Goal: Task Accomplishment & Management: Complete application form

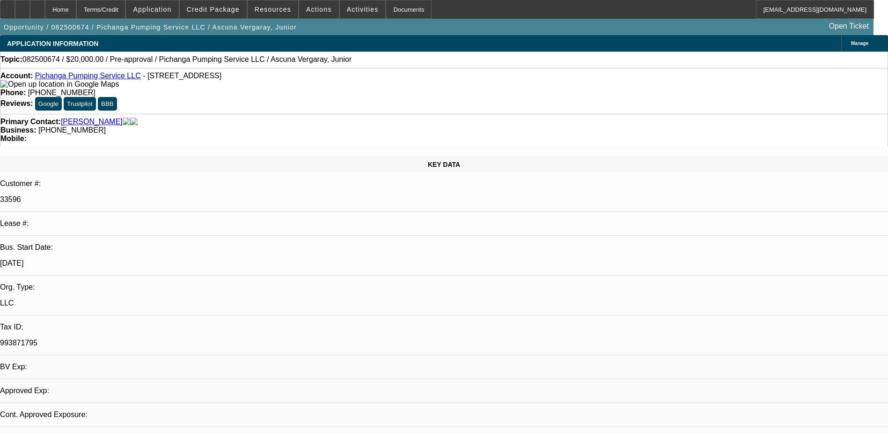
select select "0"
select select "2"
select select "0.1"
select select "1"
select select "2"
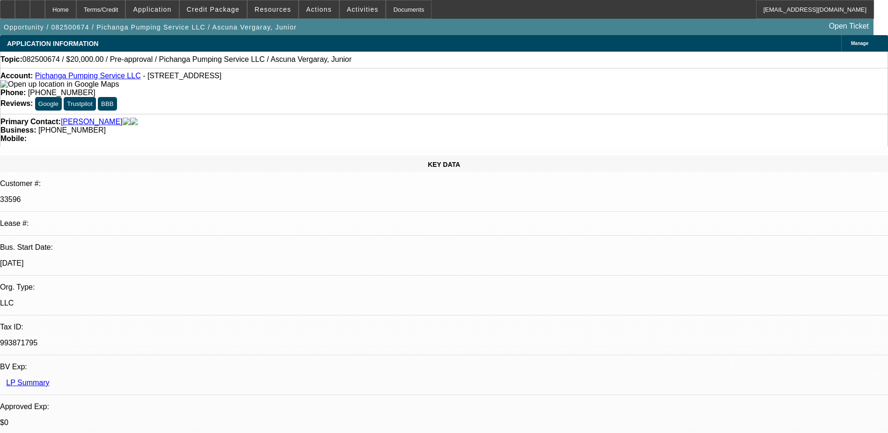
select select "4"
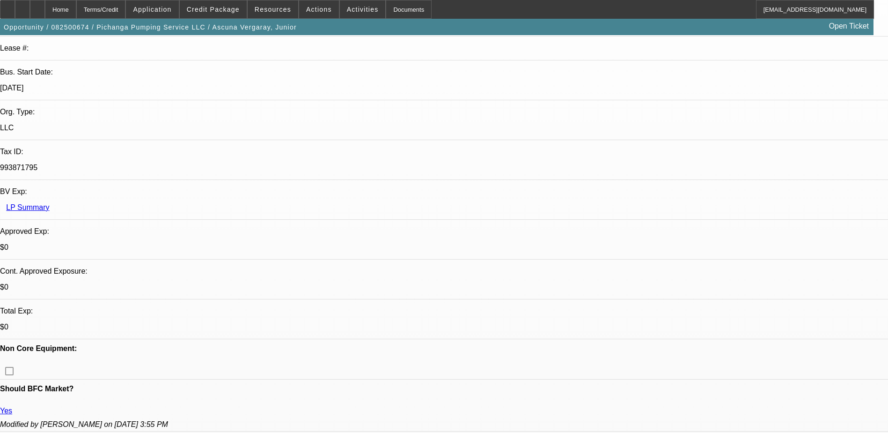
scroll to position [141, 0]
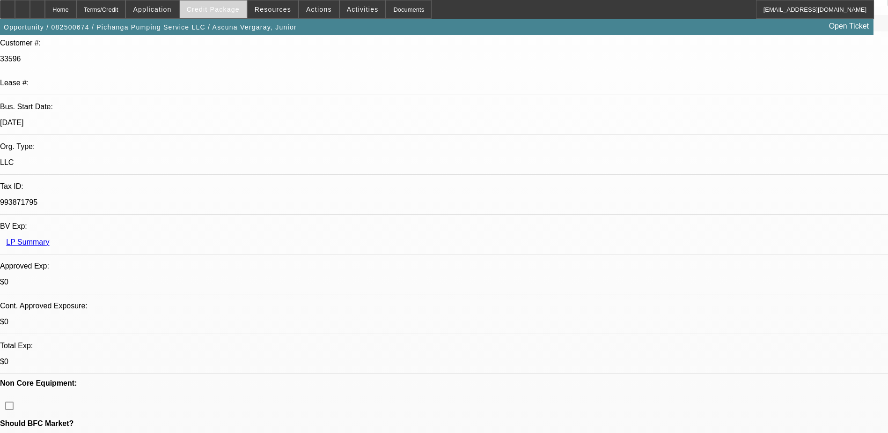
click at [217, 11] on span "Credit Package" at bounding box center [213, 9] width 53 height 7
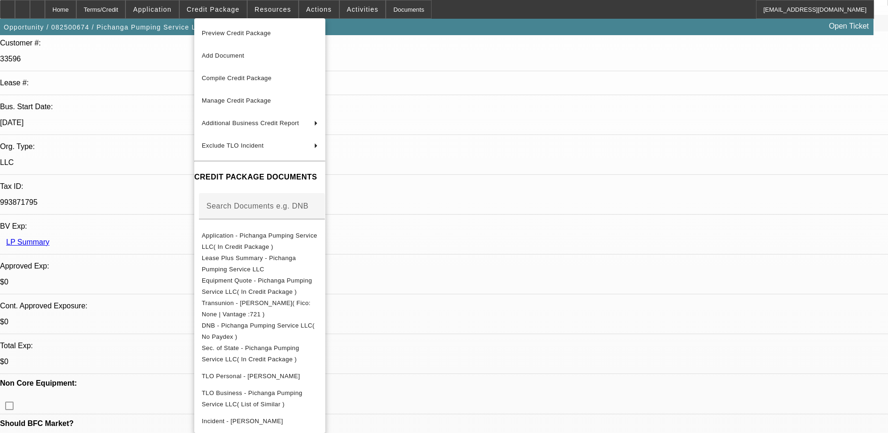
click at [318, 11] on div at bounding box center [444, 216] width 888 height 433
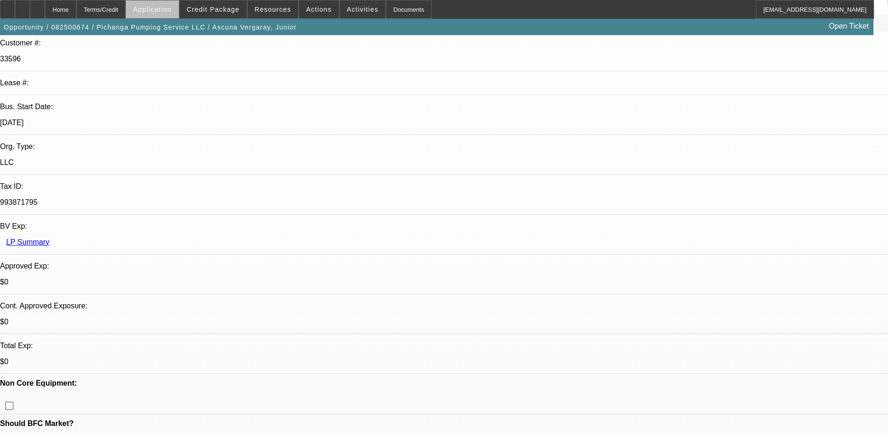
click at [178, 7] on span at bounding box center [152, 9] width 52 height 22
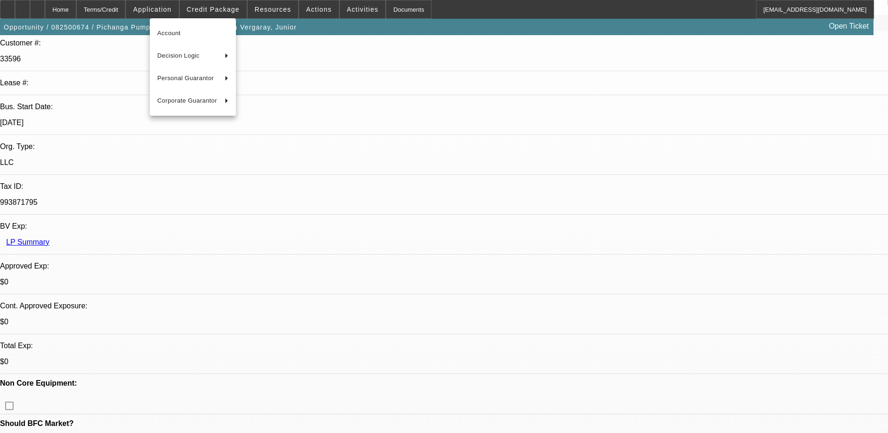
click at [126, 5] on div at bounding box center [444, 216] width 888 height 433
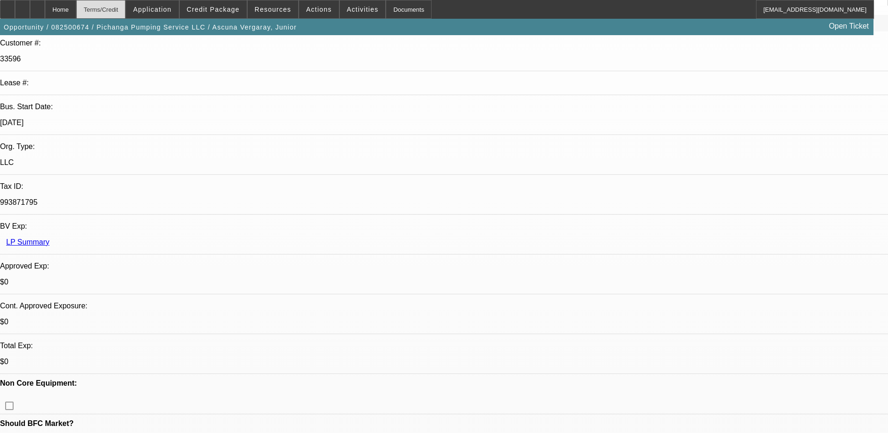
click at [126, 9] on div "Terms/Credit" at bounding box center [101, 9] width 50 height 19
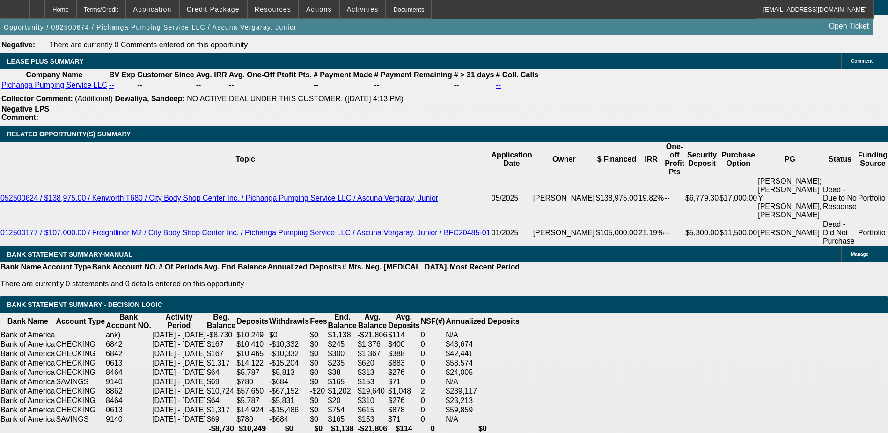
scroll to position [1558, 0]
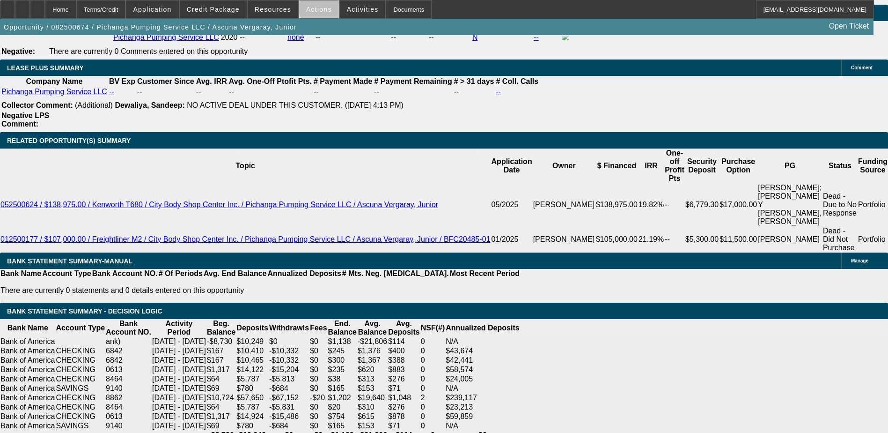
click at [318, 7] on span "Actions" at bounding box center [319, 9] width 26 height 7
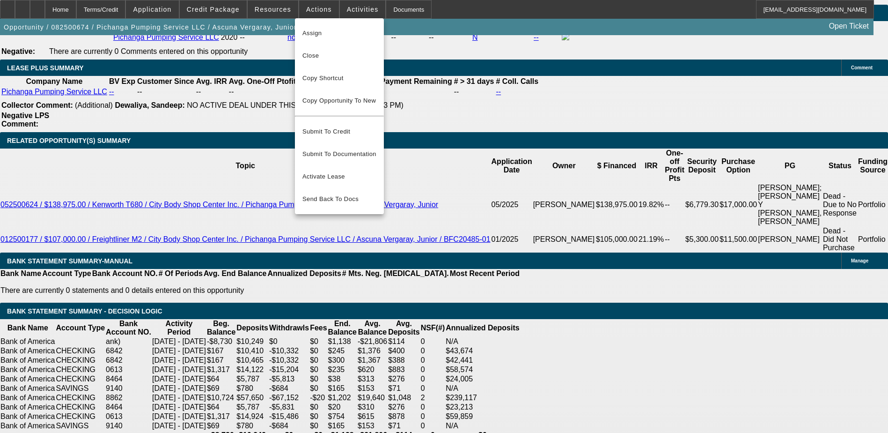
click at [350, 6] on div at bounding box center [444, 216] width 888 height 433
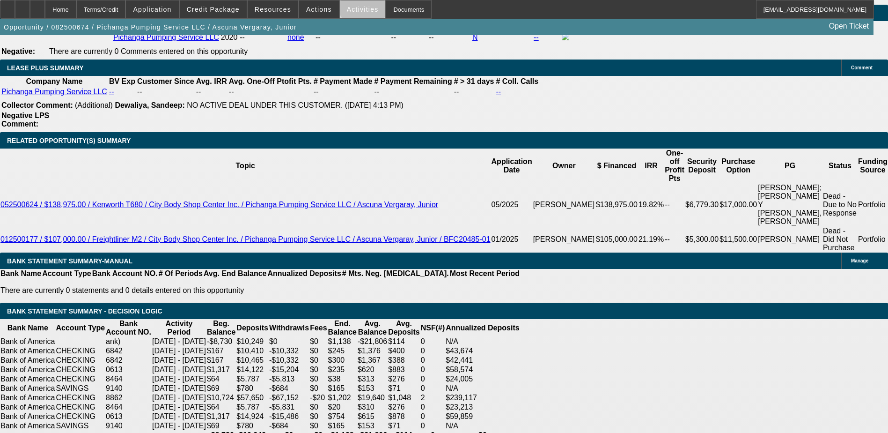
click at [355, 7] on span "Activities" at bounding box center [363, 9] width 32 height 7
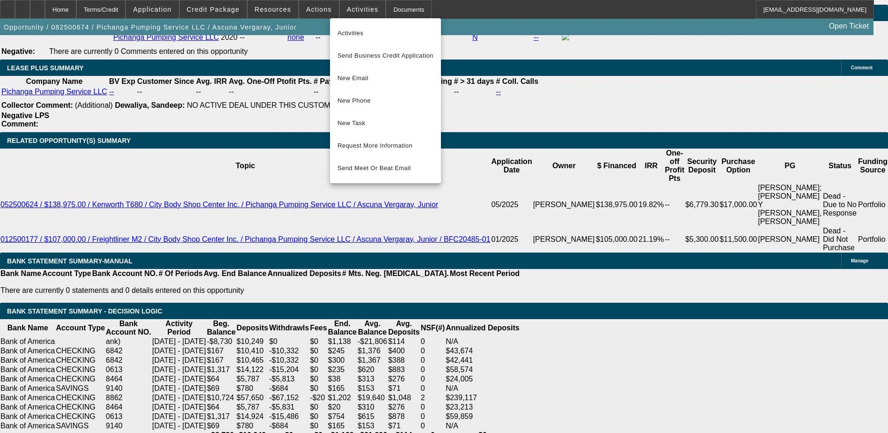
click at [393, 13] on div at bounding box center [444, 216] width 888 height 433
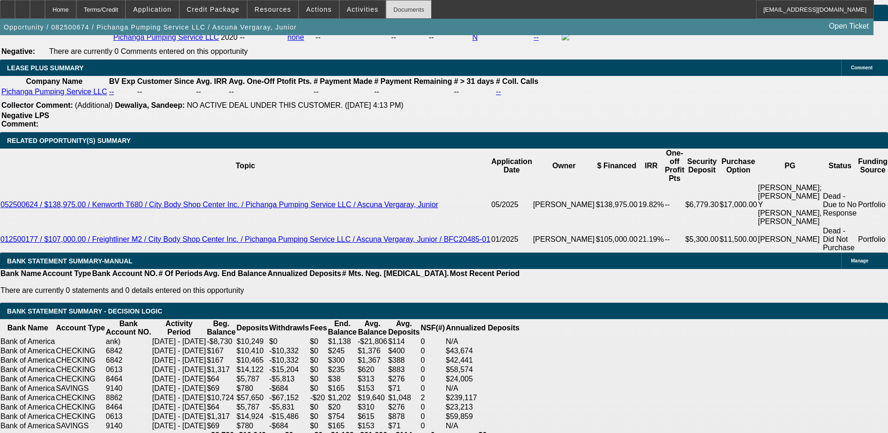
click at [393, 10] on div "Documents" at bounding box center [409, 9] width 46 height 19
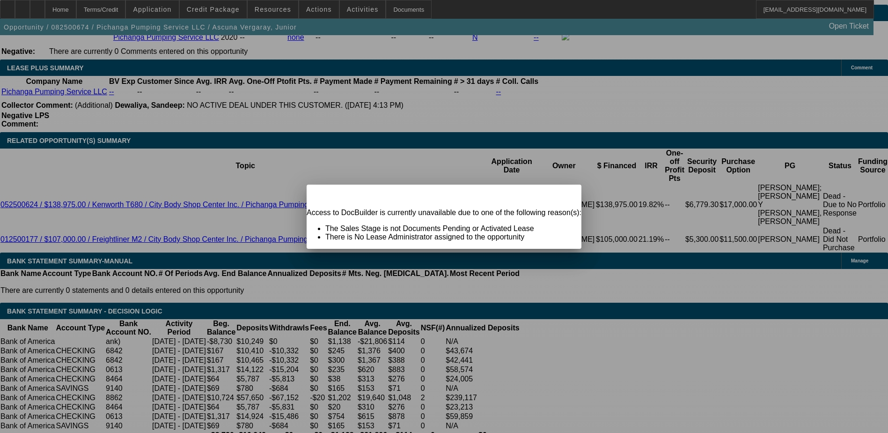
click at [561, 195] on div "Close" at bounding box center [571, 190] width 21 height 11
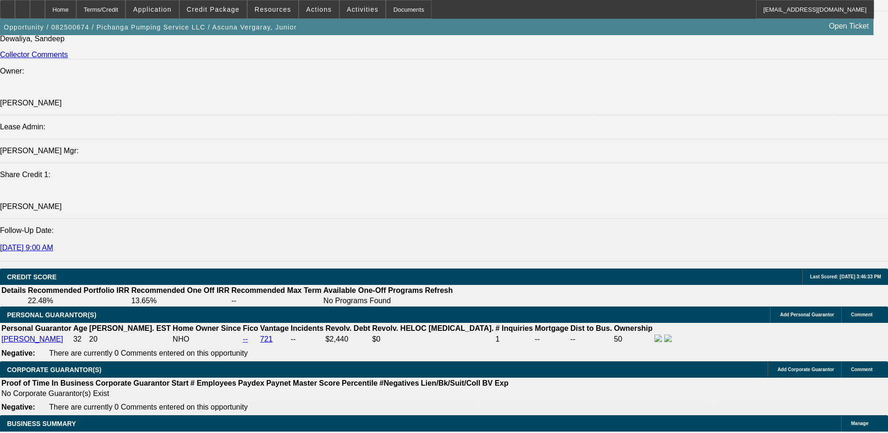
scroll to position [996, 0]
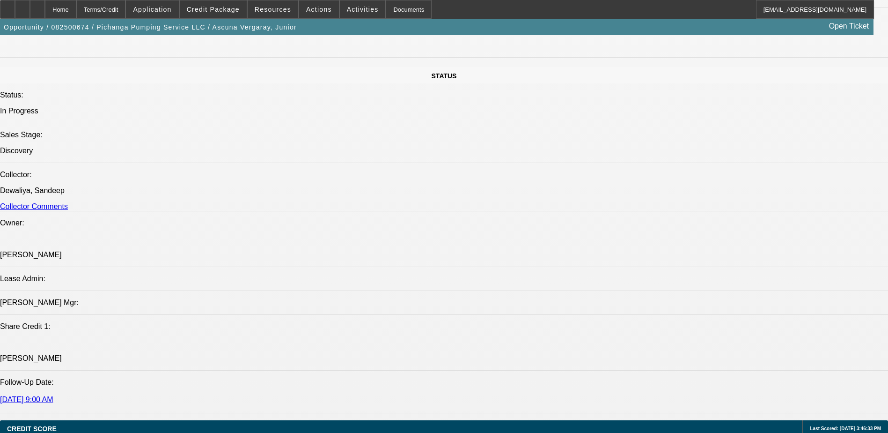
click at [307, 8] on span "Actions" at bounding box center [319, 9] width 26 height 7
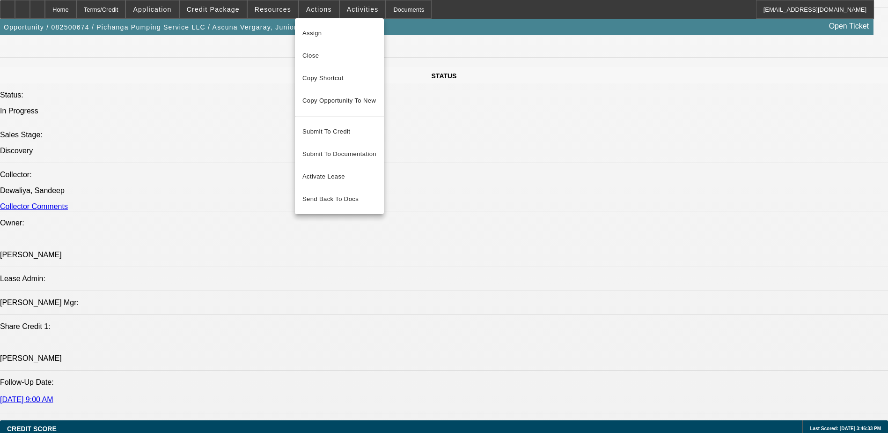
click at [344, 10] on div at bounding box center [444, 216] width 888 height 433
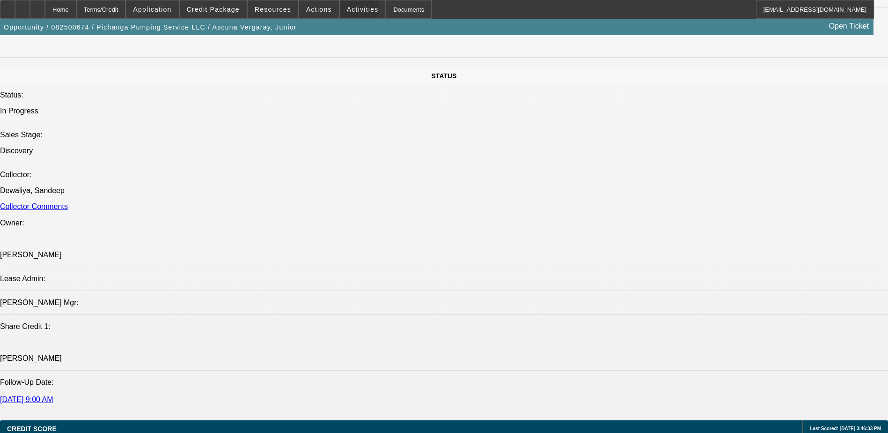
click at [347, 10] on span "Activities" at bounding box center [363, 9] width 32 height 7
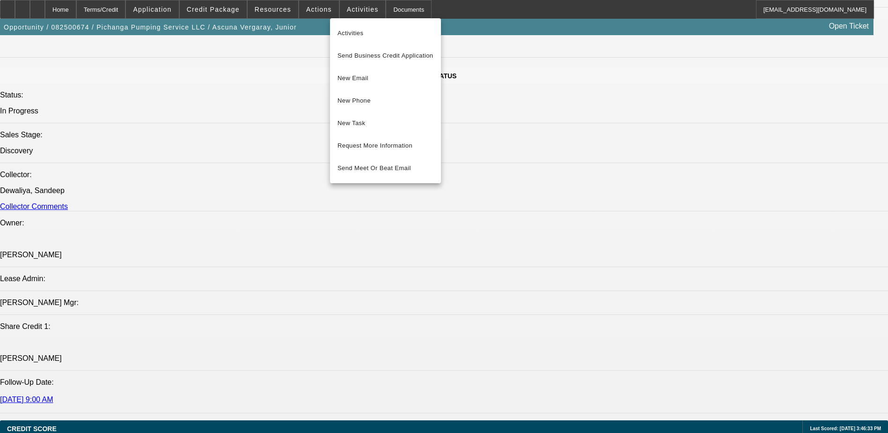
click at [385, 12] on div at bounding box center [444, 216] width 888 height 433
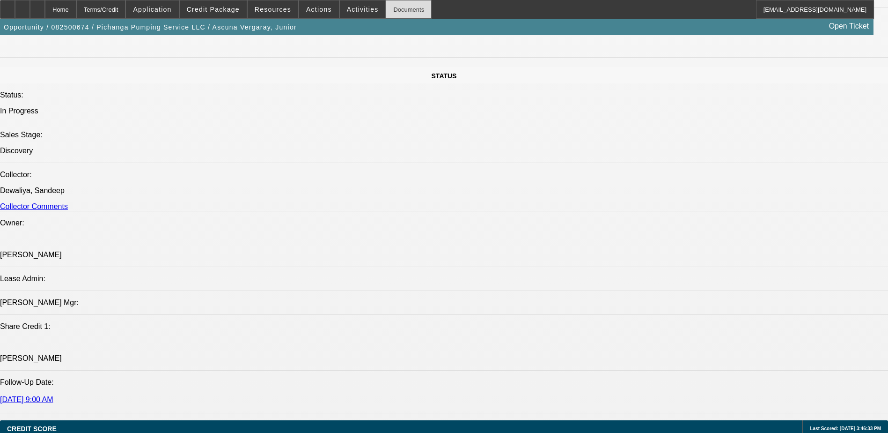
click at [386, 10] on div "Documents" at bounding box center [409, 9] width 46 height 19
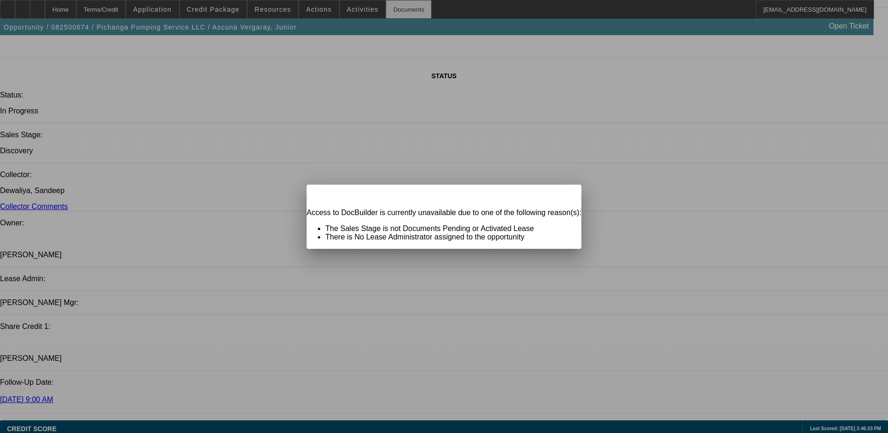
scroll to position [0, 0]
click at [563, 195] on span "Close" at bounding box center [569, 192] width 13 height 5
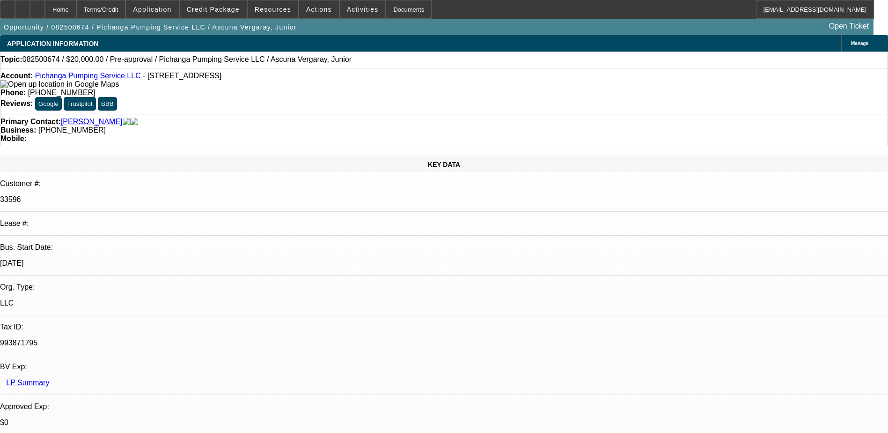
scroll to position [996, 0]
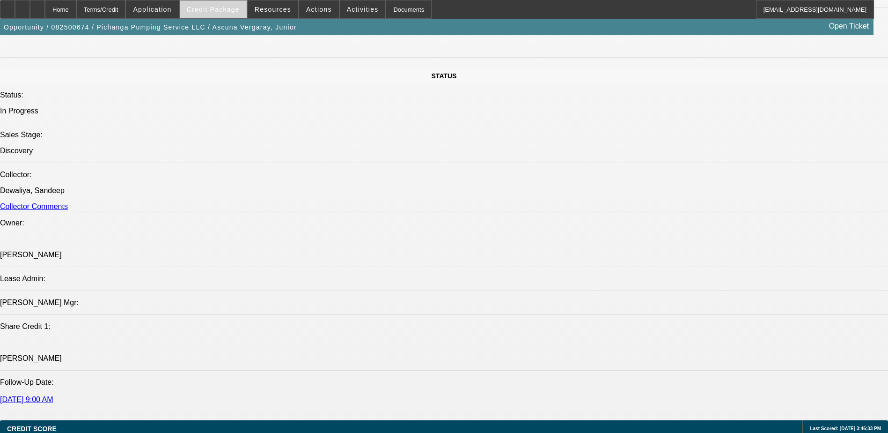
click at [224, 12] on span "Credit Package" at bounding box center [213, 9] width 53 height 7
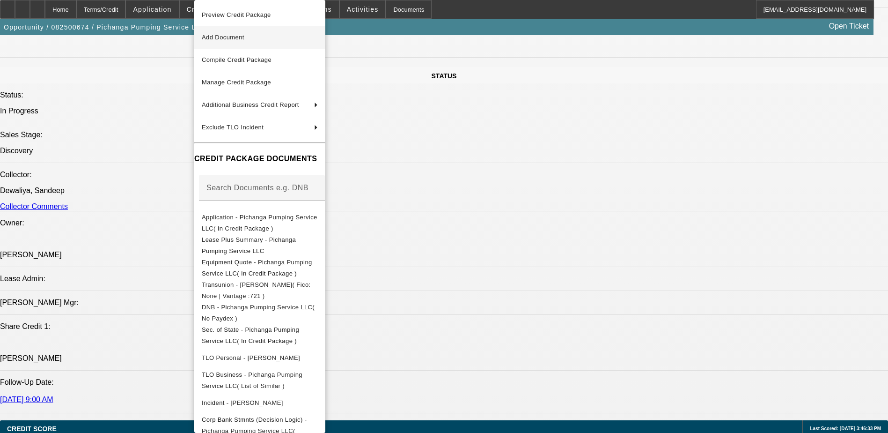
click at [228, 37] on span "Add Document" at bounding box center [223, 37] width 43 height 7
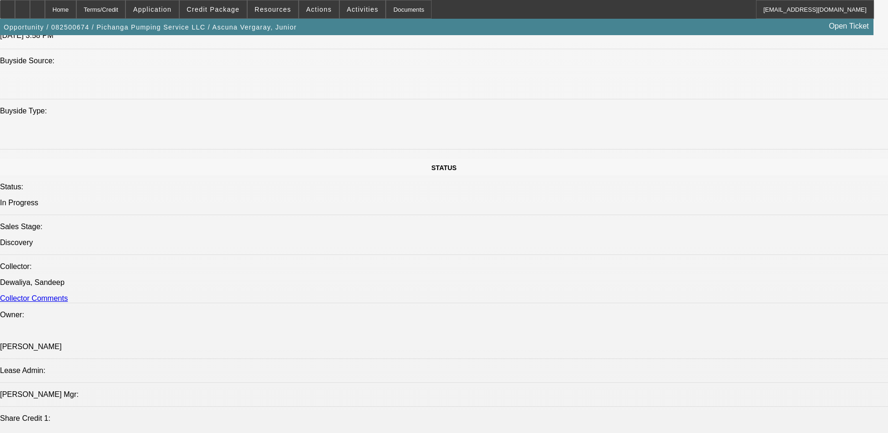
scroll to position [1043, 0]
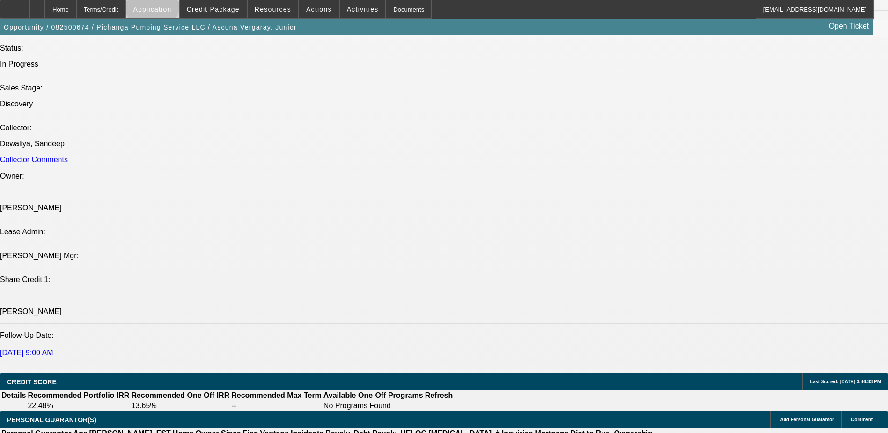
click at [171, 7] on span "Application" at bounding box center [152, 9] width 38 height 7
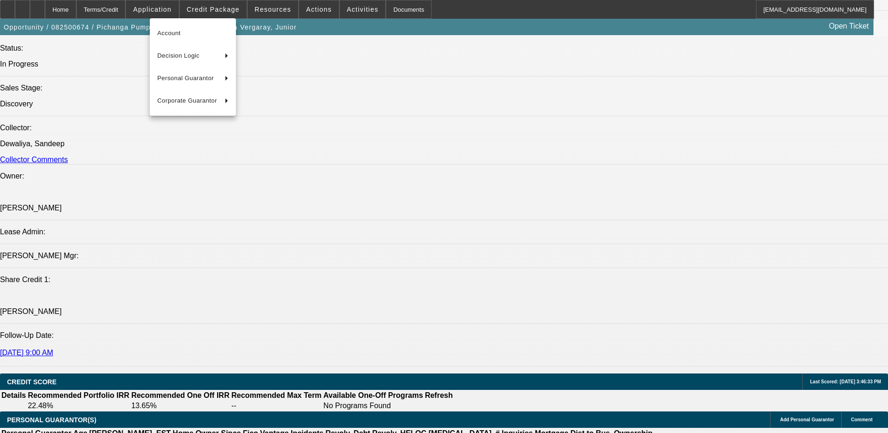
click at [269, 6] on div at bounding box center [444, 216] width 888 height 433
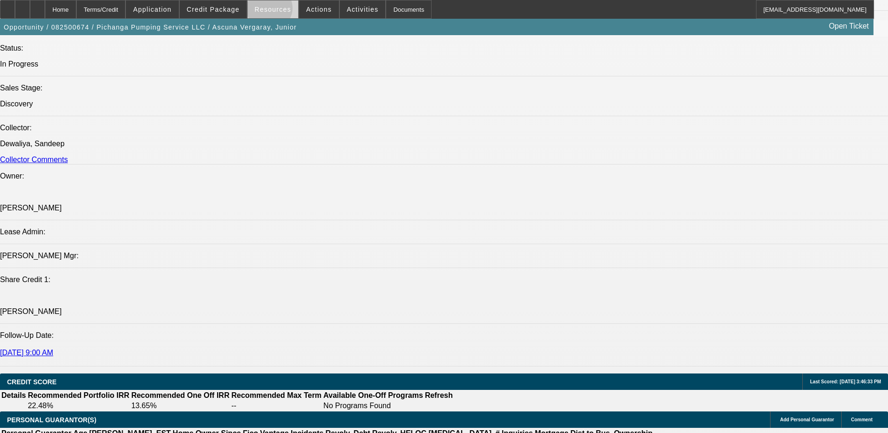
click at [273, 10] on span "Resources" at bounding box center [273, 9] width 37 height 7
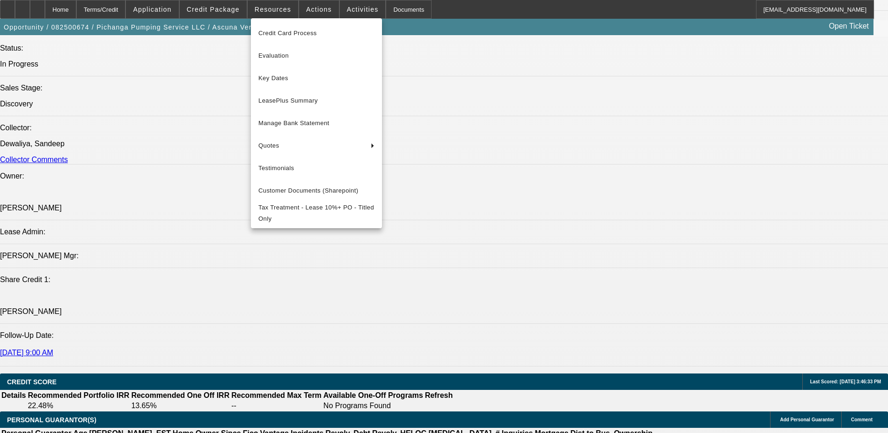
click at [310, 7] on div at bounding box center [444, 216] width 888 height 433
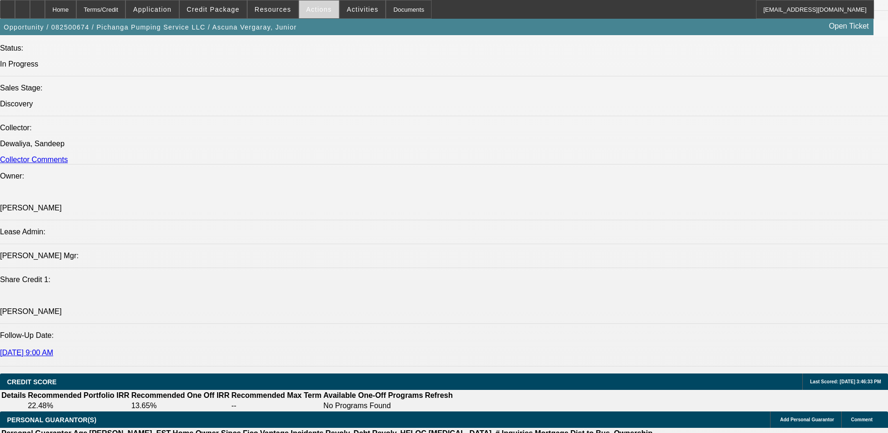
click at [309, 7] on span "Actions" at bounding box center [319, 9] width 26 height 7
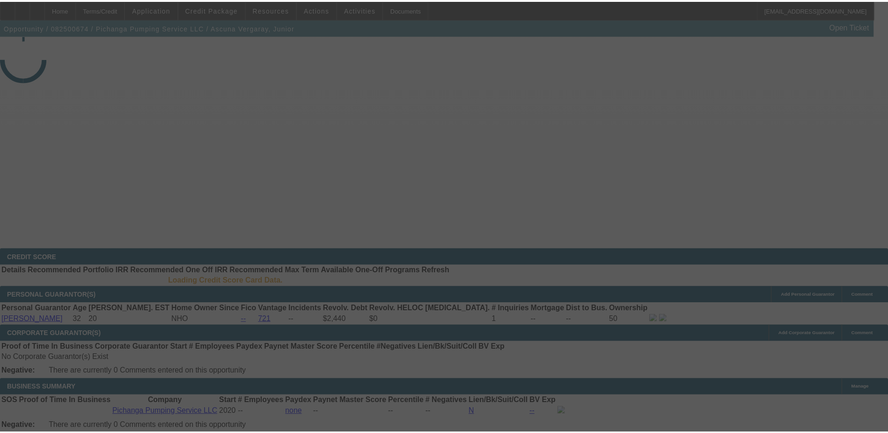
scroll to position [1043, 0]
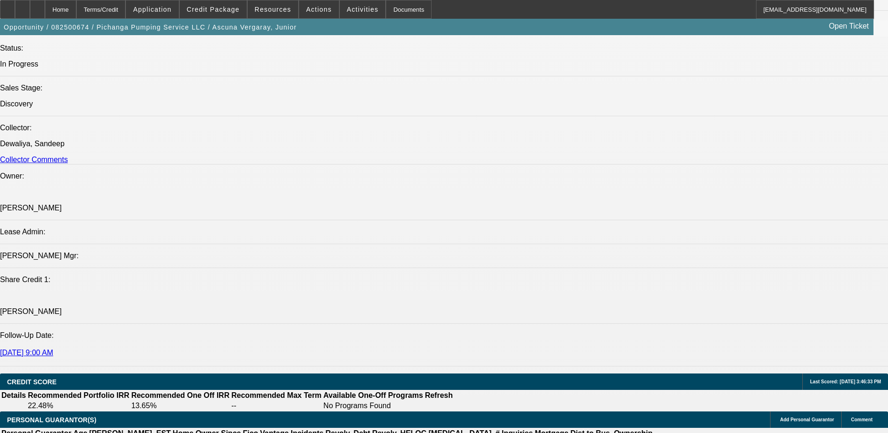
select select "0"
select select "2"
select select "0.1"
select select "4"
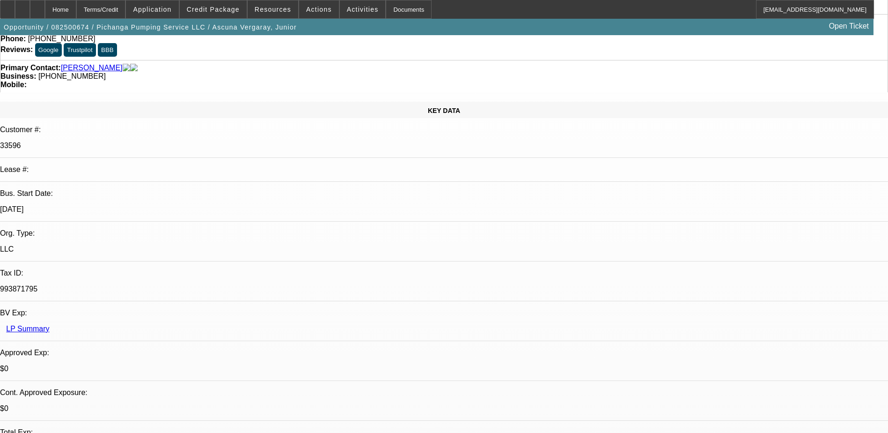
scroll to position [0, 0]
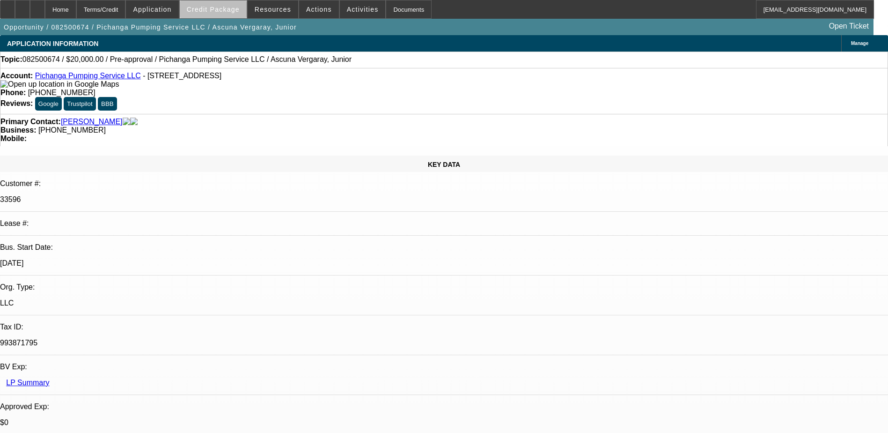
click at [229, 13] on span "Credit Package" at bounding box center [213, 9] width 53 height 7
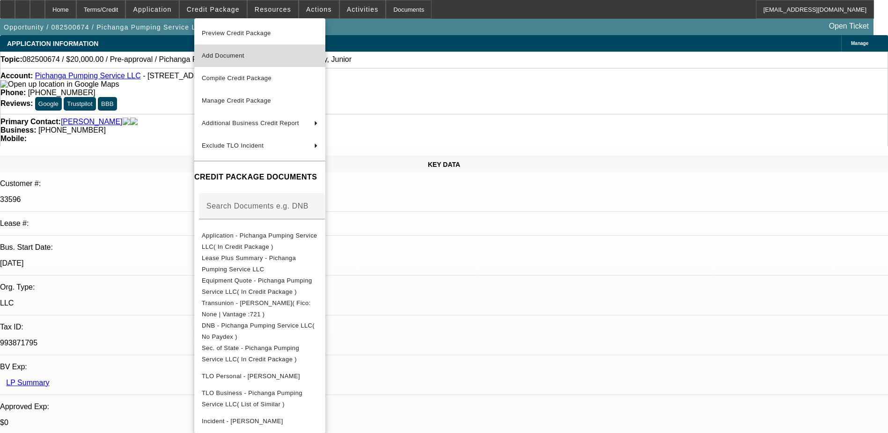
click at [237, 55] on span "Add Document" at bounding box center [223, 55] width 43 height 7
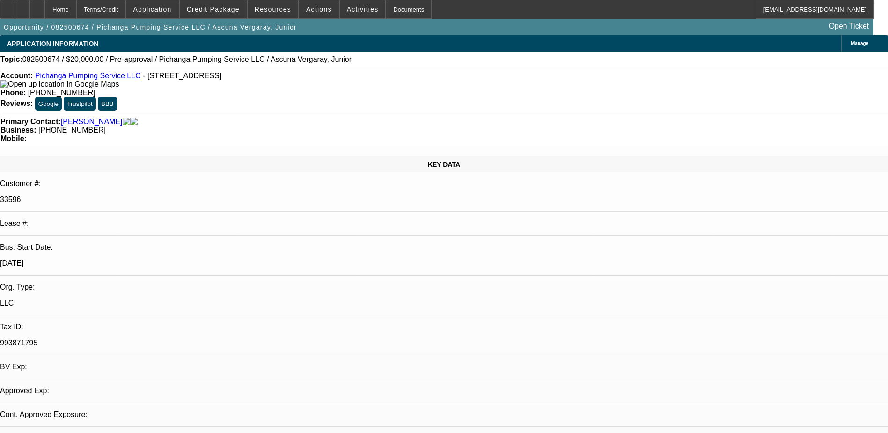
select select "0"
select select "2"
select select "0.1"
select select "1"
select select "2"
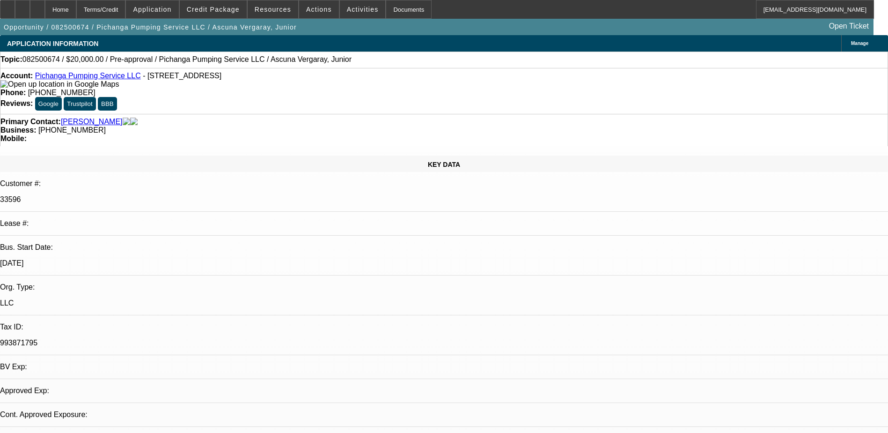
select select "4"
click at [9, 155] on div "KEY DATA Customer #: 33596 Lease #: Bus. Start Date: 4/1/20 Org. Type: LLC Tax …" at bounding box center [444, 380] width 888 height 451
click at [37, 6] on icon at bounding box center [37, 6] width 0 height 0
select select "0"
select select "2"
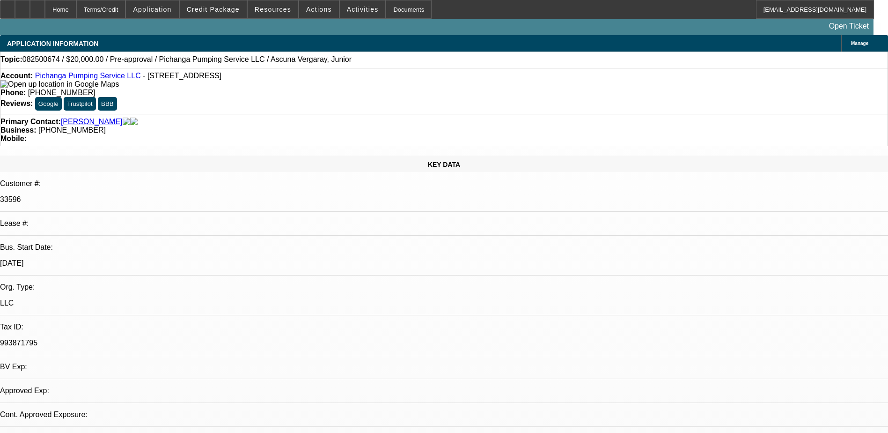
select select "2"
select select "0.1"
select select "4"
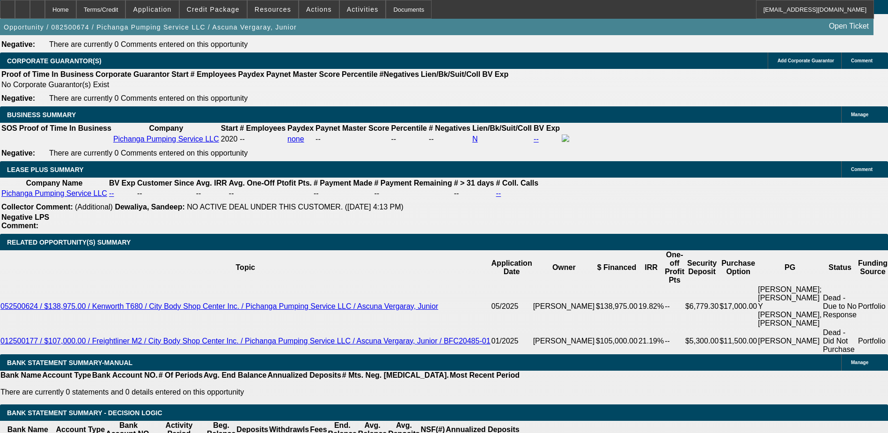
scroll to position [1265, 0]
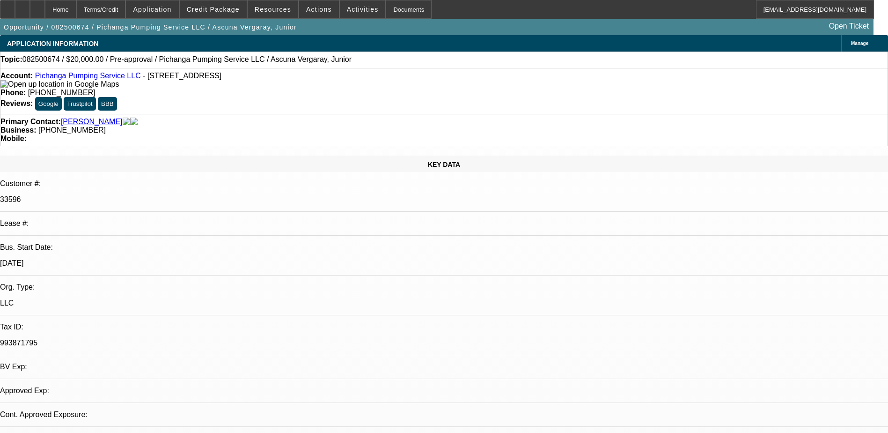
select select "0"
select select "2"
select select "0.1"
select select "1"
select select "2"
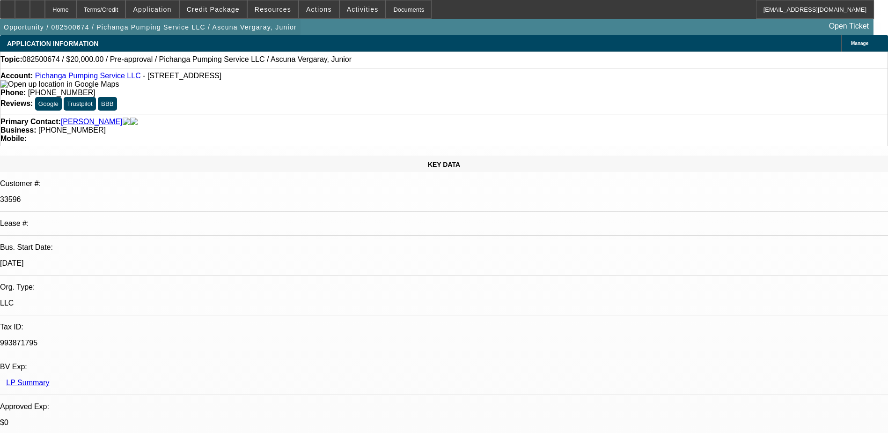
select select "4"
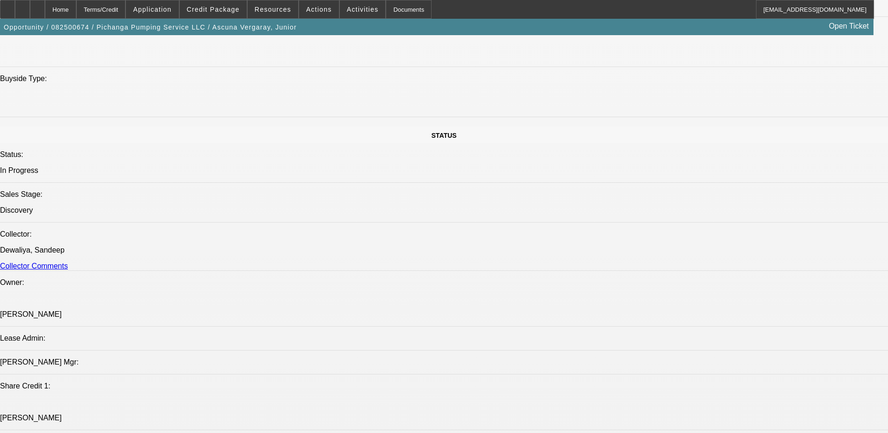
scroll to position [937, 0]
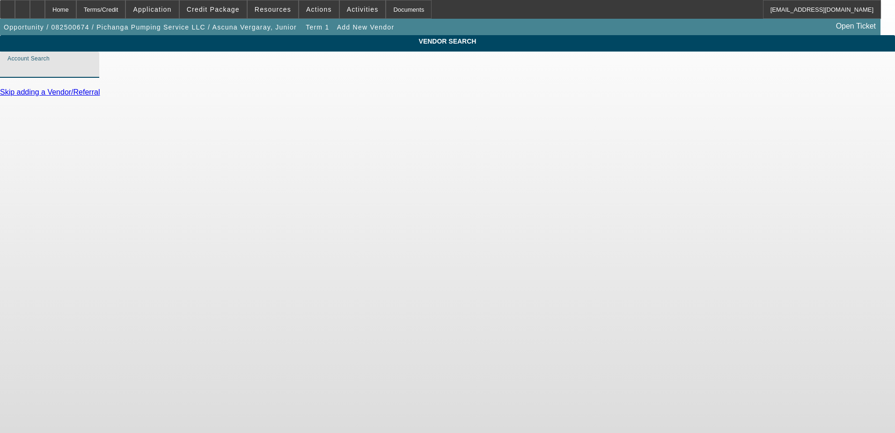
click at [92, 74] on input "Account Search" at bounding box center [49, 68] width 84 height 11
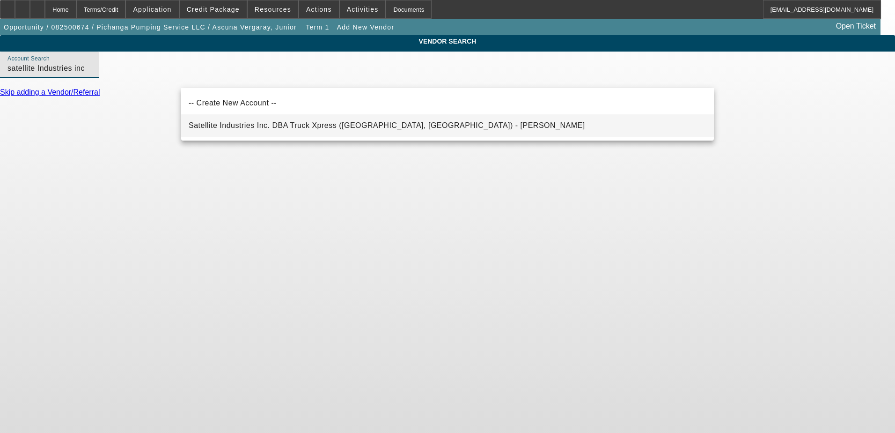
click at [299, 126] on span "Satellite Industries Inc. DBA Truck Xpress (Minneapolis, MN) - Anthony, Ryan" at bounding box center [387, 125] width 397 height 8
type input "Satellite Industries Inc. DBA Truck Xpress (Minneapolis, MN) - Anthony, Ryan"
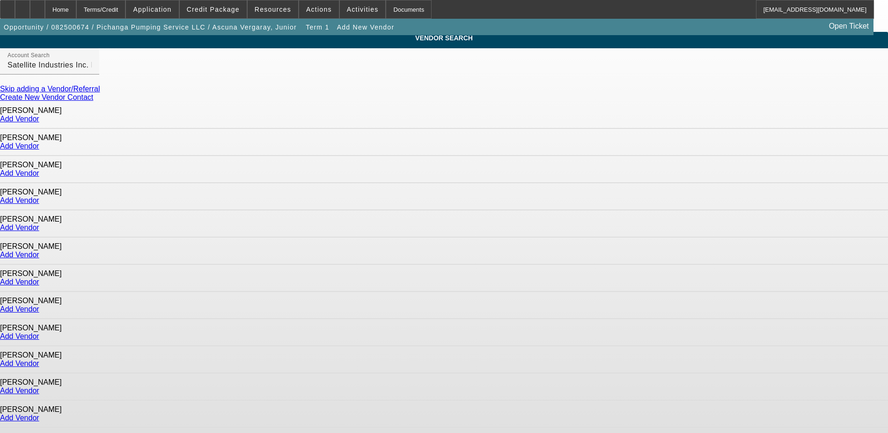
scroll to position [4, 0]
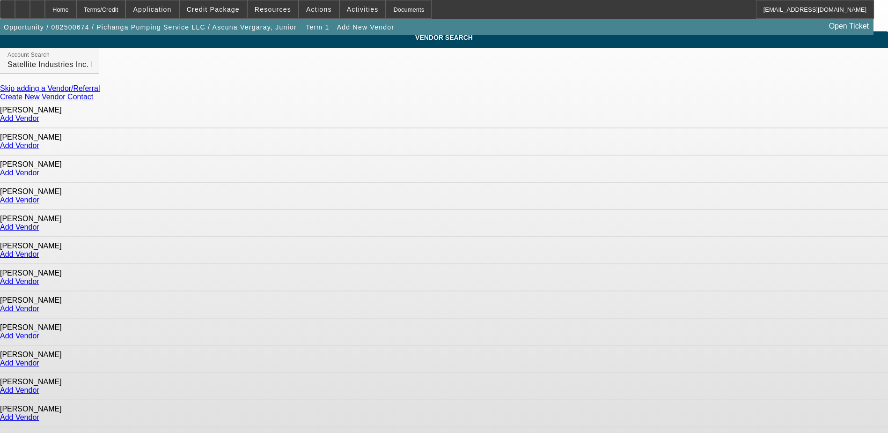
click at [39, 413] on link "Add Vendor" at bounding box center [19, 417] width 39 height 8
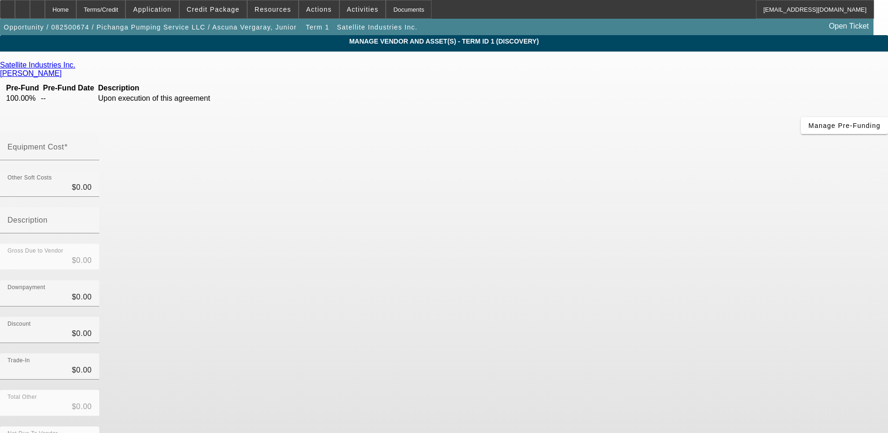
scroll to position [3, 0]
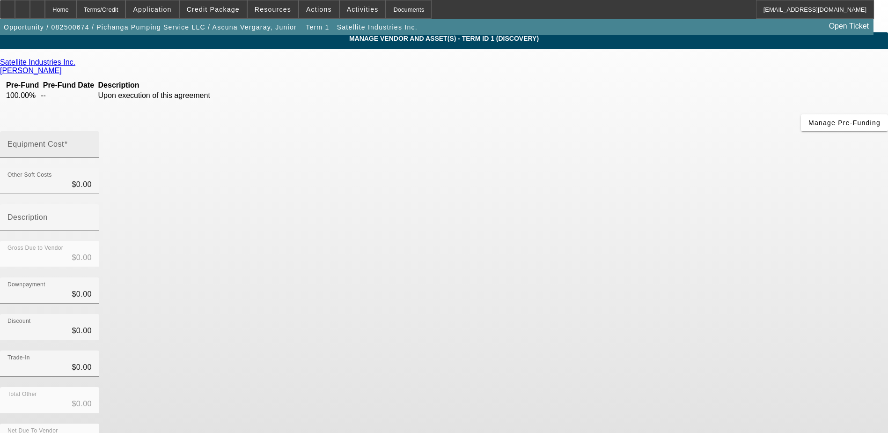
click at [92, 131] on div "Equipment Cost" at bounding box center [49, 144] width 84 height 26
type input "2"
type input "$2.00"
type input "20"
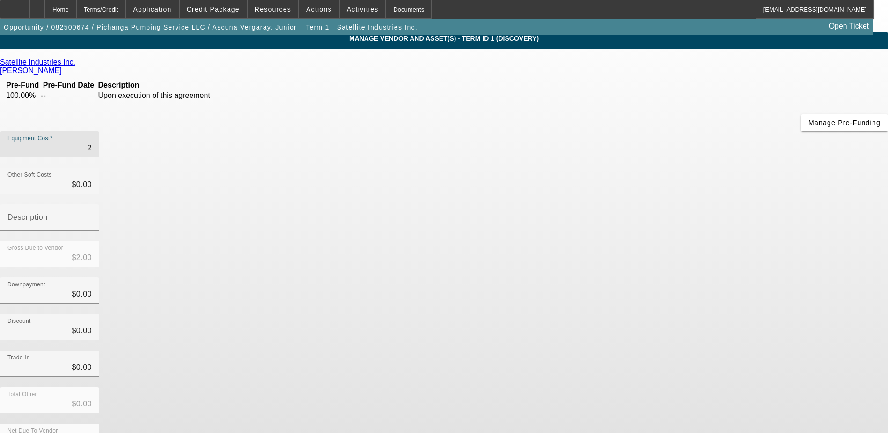
type input "$20.00"
type input "200"
type input "$200.00"
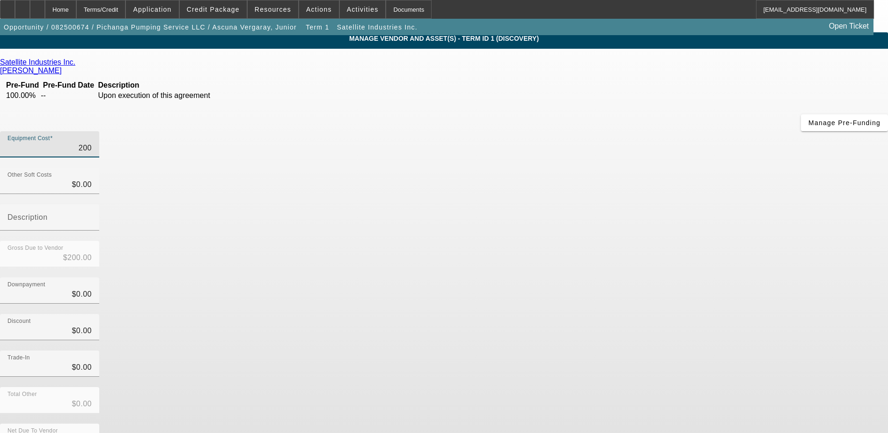
type input "2000"
type input "$2,000.00"
type input "20000"
type input "$20,000.00"
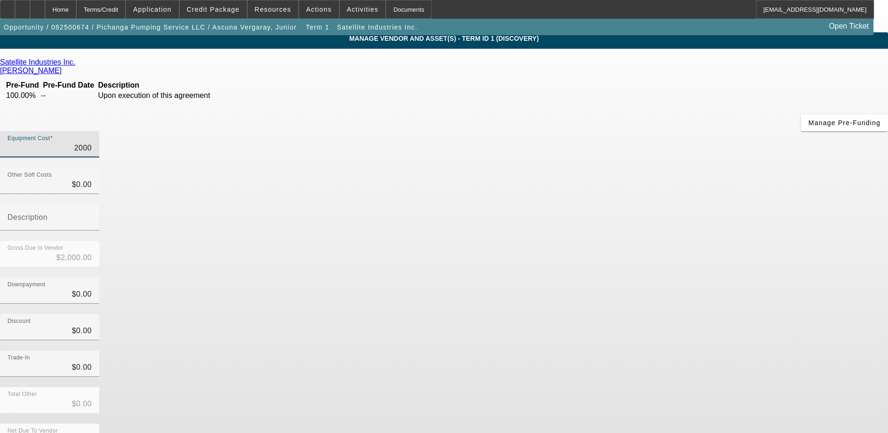
type input "$20,000.00"
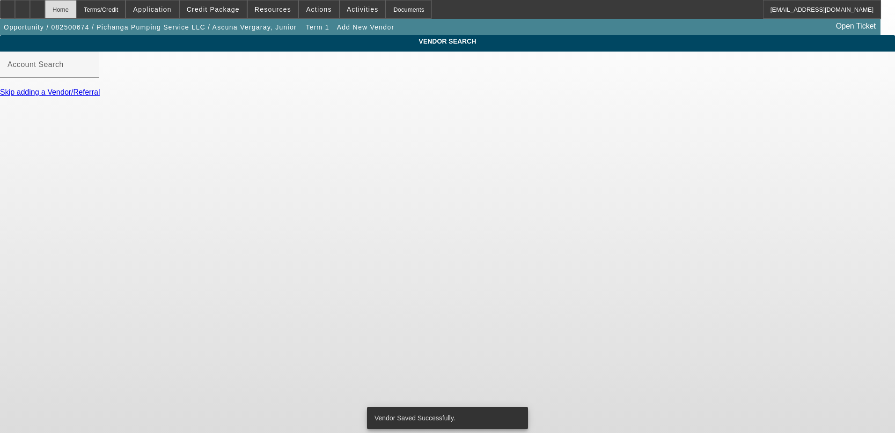
click at [76, 10] on div "Home" at bounding box center [60, 9] width 31 height 19
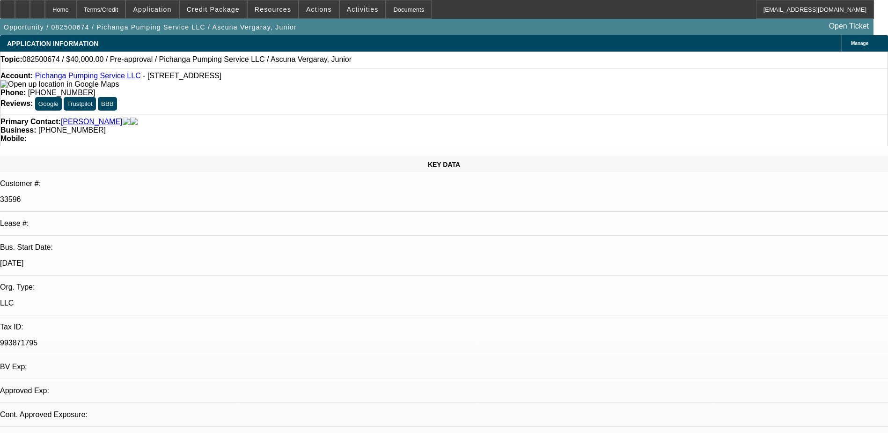
select select "0"
select select "2"
select select "0.1"
select select "4"
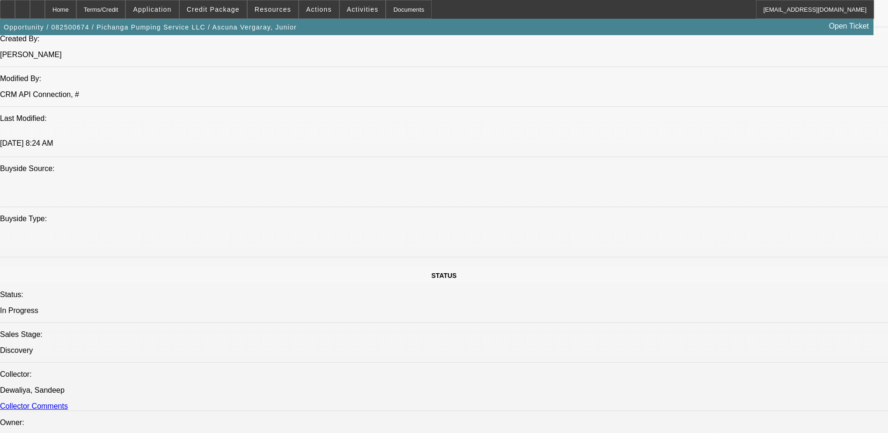
scroll to position [890, 0]
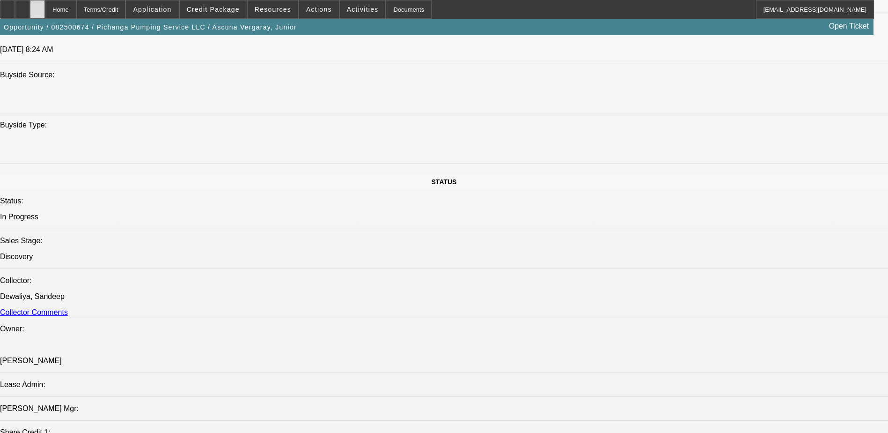
click at [37, 6] on icon at bounding box center [37, 6] width 0 height 0
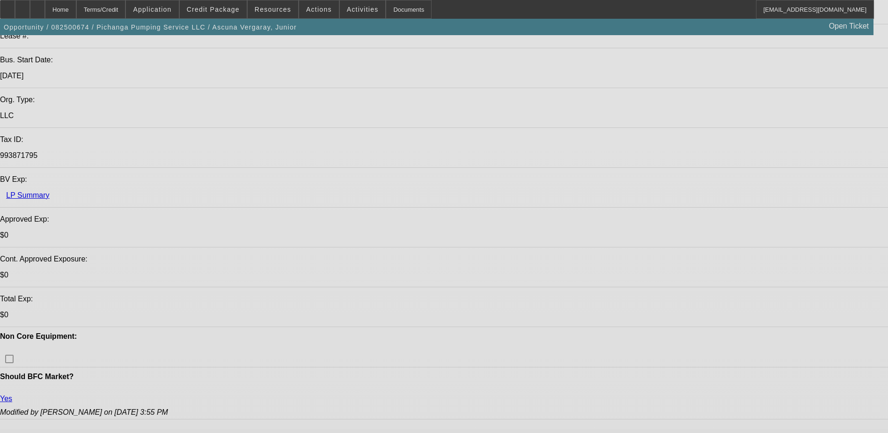
select select "0"
select select "2"
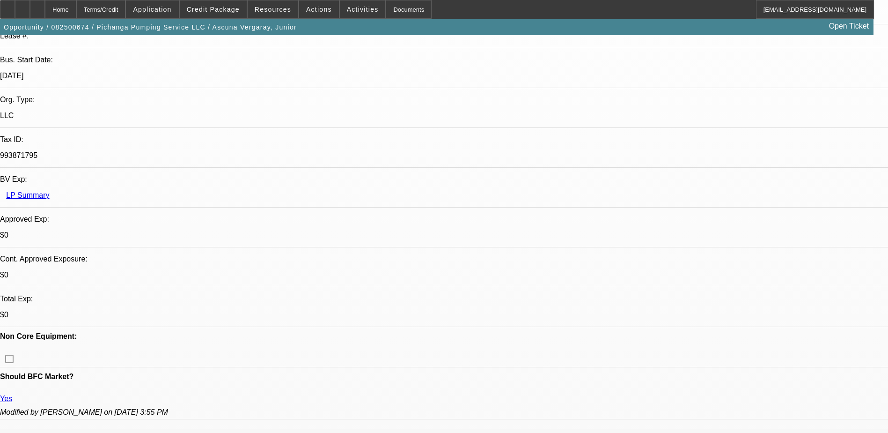
select select "0.1"
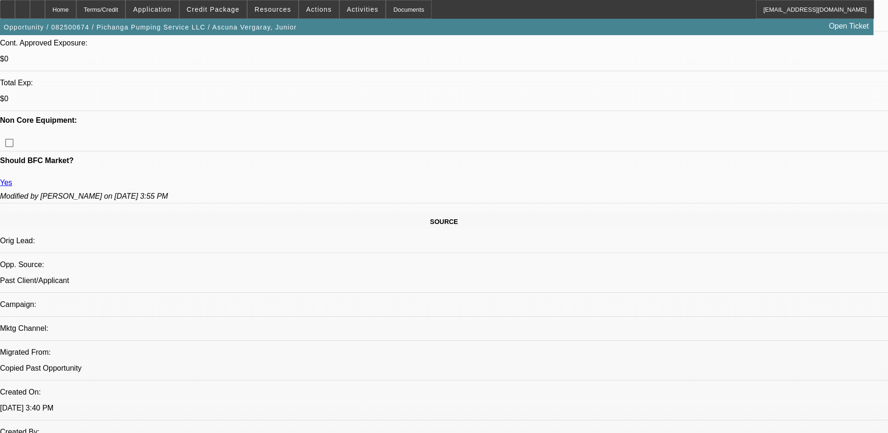
select select "1"
select select "2"
select select "4"
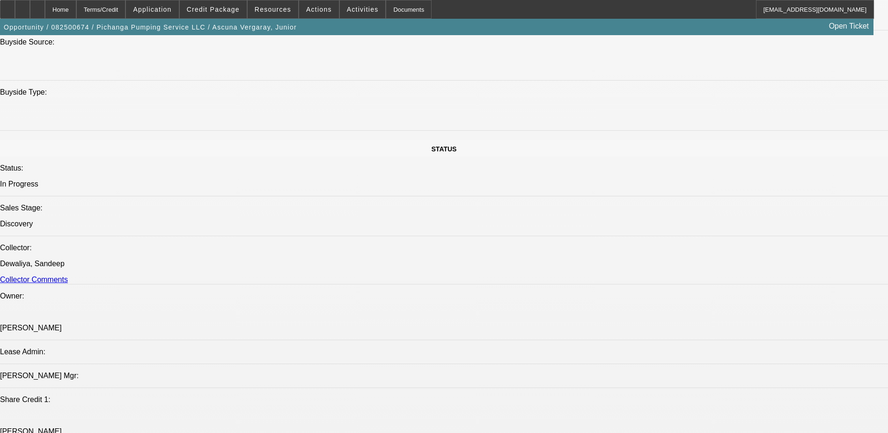
scroll to position [937, 0]
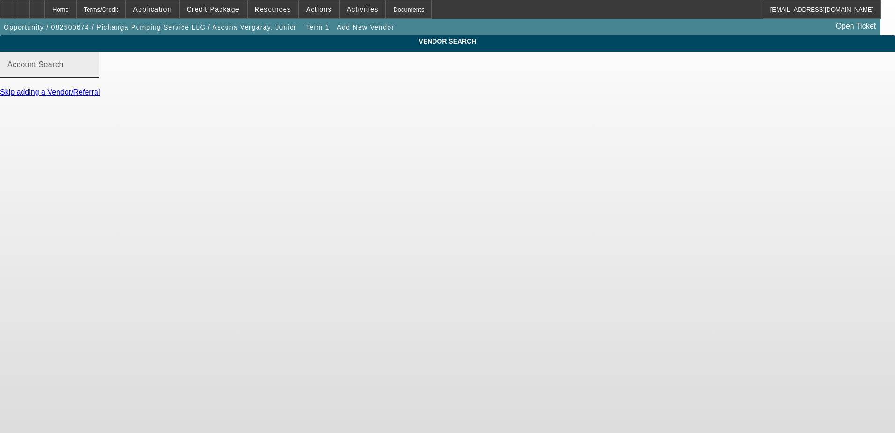
click at [92, 67] on div "Account Search" at bounding box center [49, 65] width 84 height 26
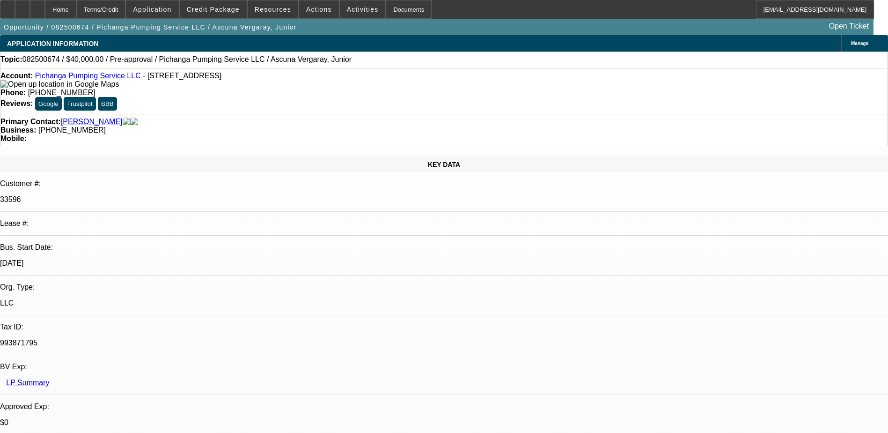
select select "0"
select select "2"
select select "0.1"
select select "1"
select select "2"
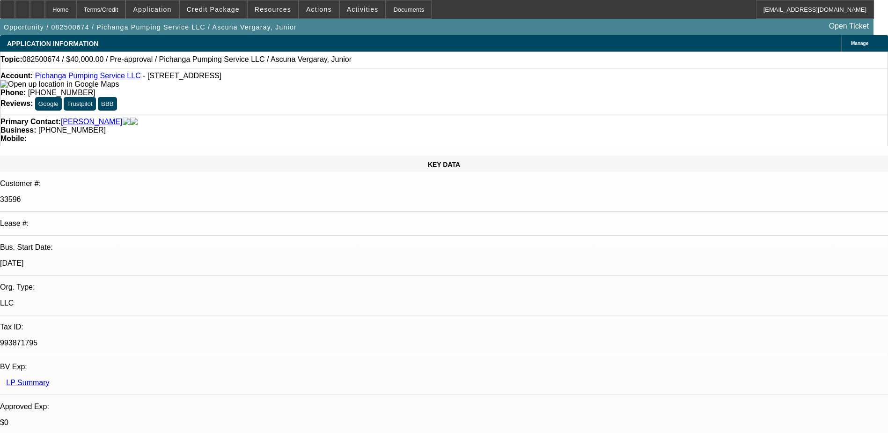
select select "4"
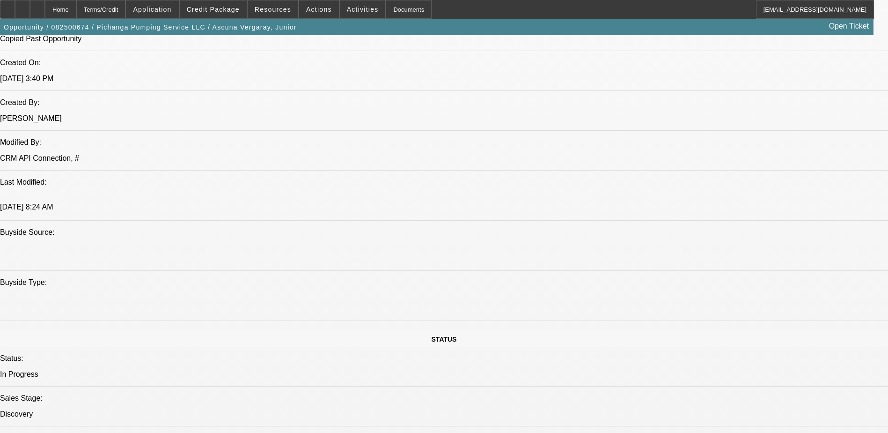
scroll to position [843, 0]
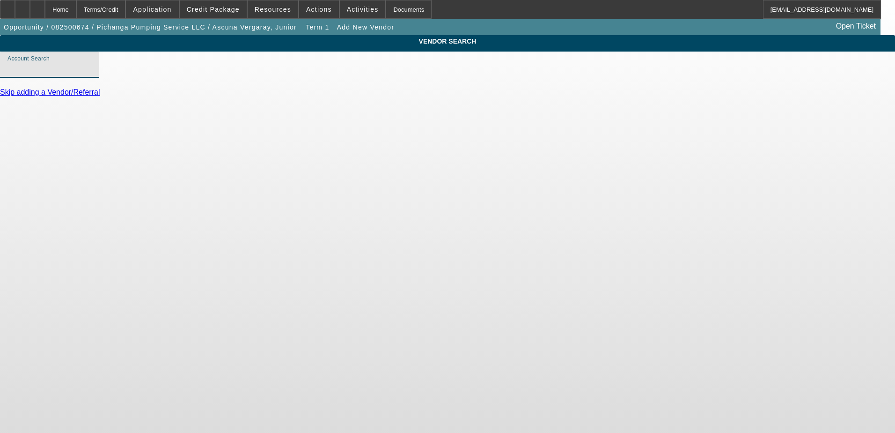
click at [92, 74] on input "Account Search" at bounding box center [49, 68] width 84 height 11
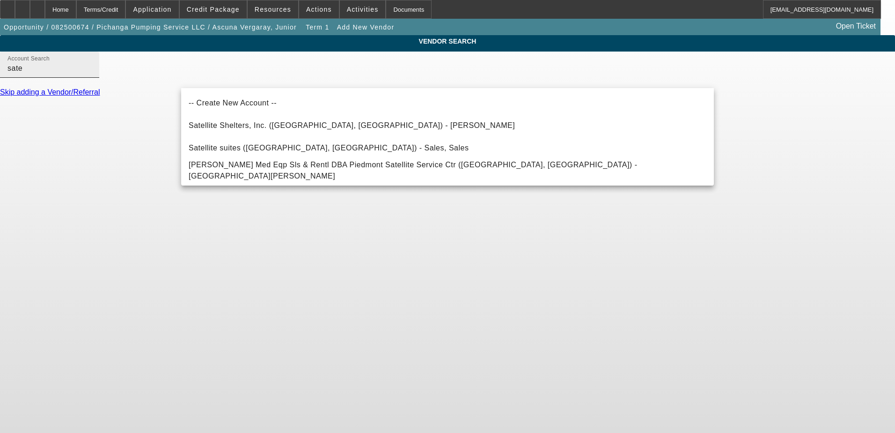
click at [92, 78] on div "Account Search sate" at bounding box center [49, 65] width 84 height 26
type input "s"
click at [65, 105] on div "VENDOR SEARCH Account Search satellite Skip adding a Vendor/Referral" at bounding box center [447, 70] width 895 height 70
click at [92, 73] on input "satellite" at bounding box center [49, 68] width 84 height 11
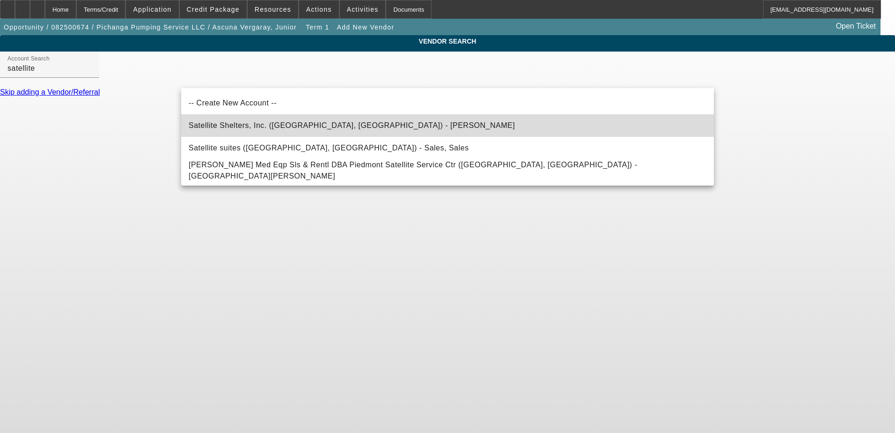
click at [261, 122] on span "Satellite Shelters, Inc. ([GEOGRAPHIC_DATA], [GEOGRAPHIC_DATA]) - [PERSON_NAME]" at bounding box center [352, 125] width 326 height 8
type input "Satellite Shelters, Inc. ([GEOGRAPHIC_DATA], [GEOGRAPHIC_DATA]) - [PERSON_NAME]"
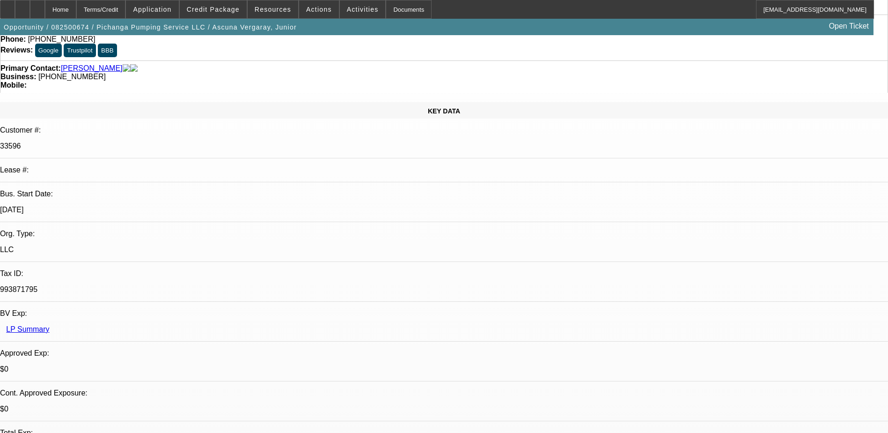
select select "0"
select select "2"
select select "0.1"
select select "4"
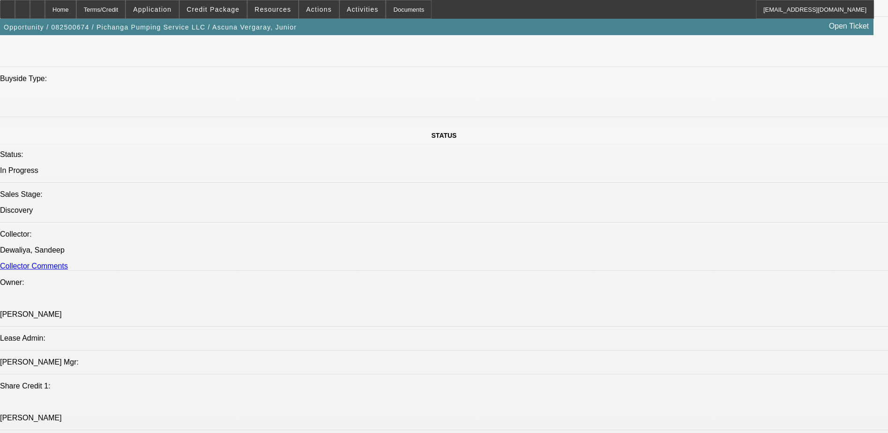
scroll to position [937, 0]
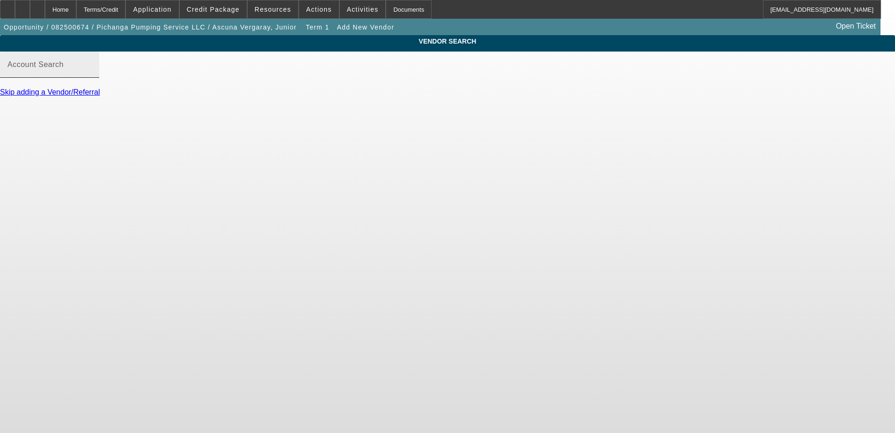
click at [64, 68] on mat-label "Account Search" at bounding box center [35, 64] width 56 height 8
click at [92, 74] on input "Account Search" at bounding box center [49, 68] width 84 height 11
click at [234, 28] on span "Opportunity / 082500674 / Pichanga Pumping Service LLC / Ascuna Vergaray, Junior" at bounding box center [150, 26] width 293 height 7
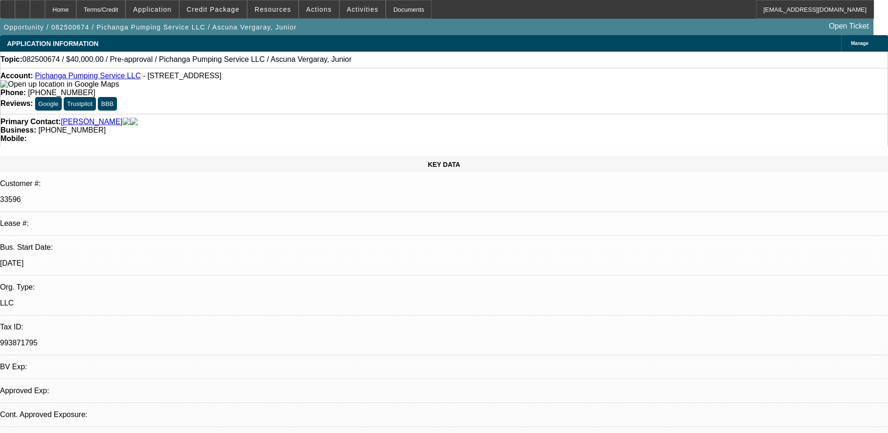
select select "0"
select select "2"
select select "0.1"
select select "4"
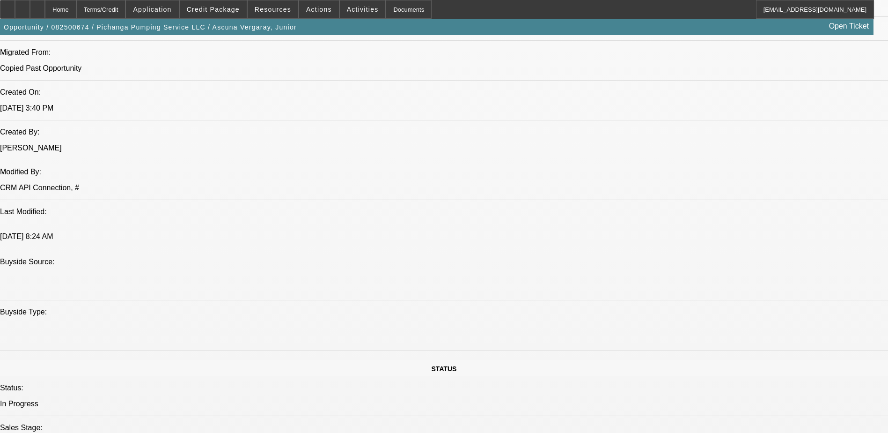
scroll to position [843, 0]
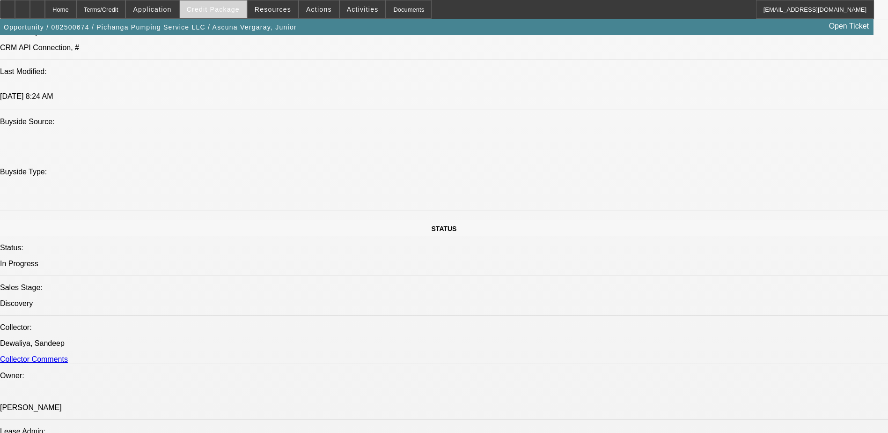
click at [240, 5] on span at bounding box center [213, 9] width 67 height 22
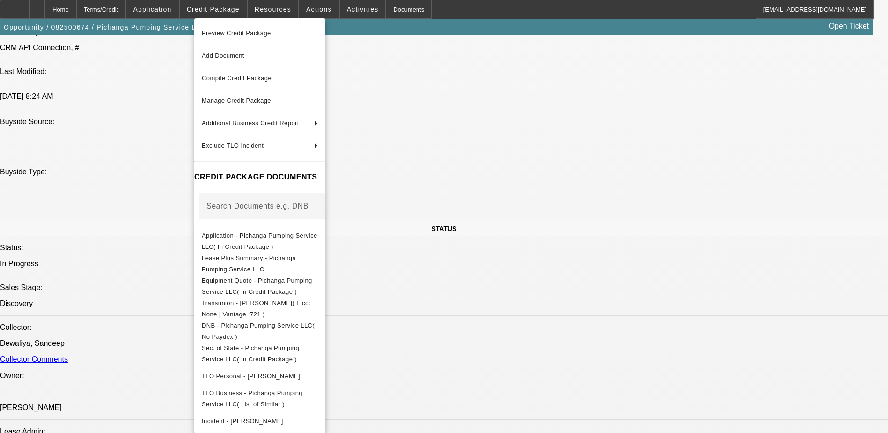
click at [125, 253] on div at bounding box center [444, 216] width 888 height 433
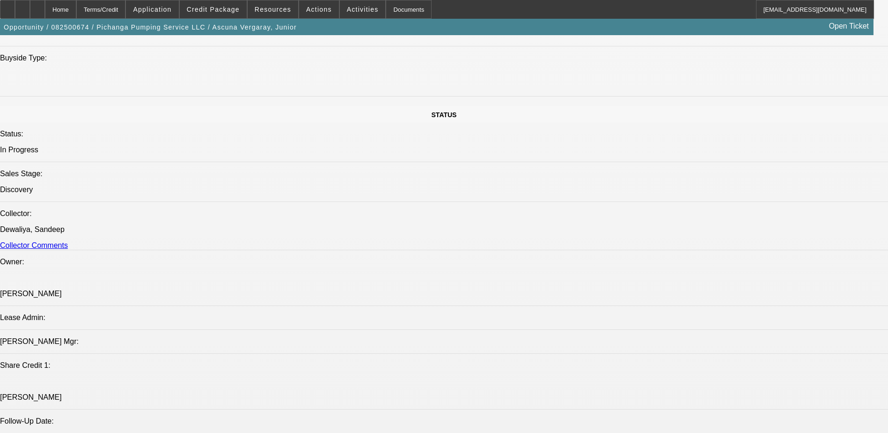
scroll to position [1077, 0]
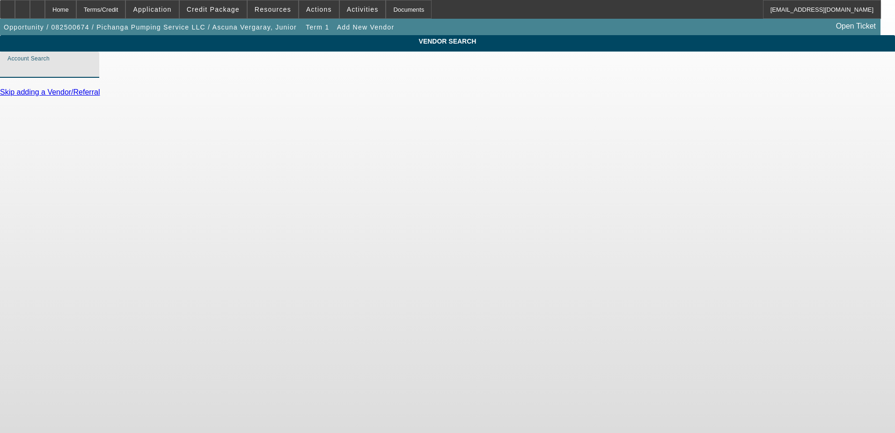
click at [92, 74] on input "Account Search" at bounding box center [49, 68] width 84 height 11
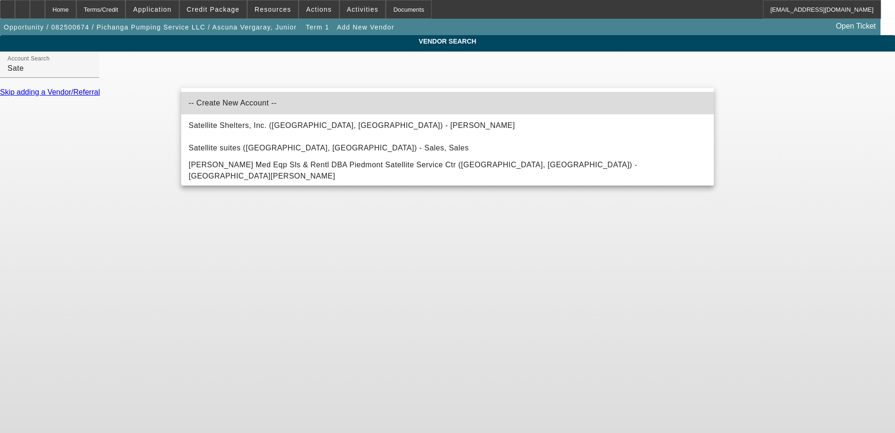
click at [354, 99] on mat-option "-- Create New Account --" at bounding box center [447, 103] width 533 height 22
type input "-- Create New Account --"
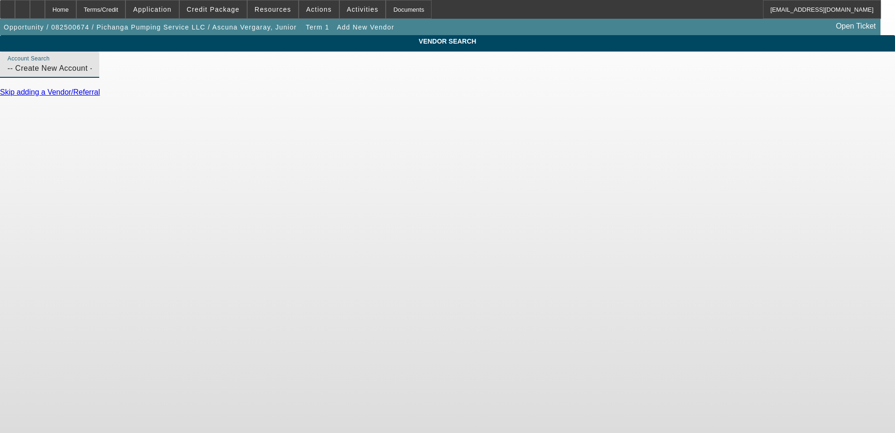
drag, startPoint x: 282, startPoint y: 78, endPoint x: 144, endPoint y: 67, distance: 139.1
click at [144, 67] on div "VENDOR SEARCH Account Search -- Create New Account -- Skip adding a Vendor/Refe…" at bounding box center [447, 70] width 895 height 70
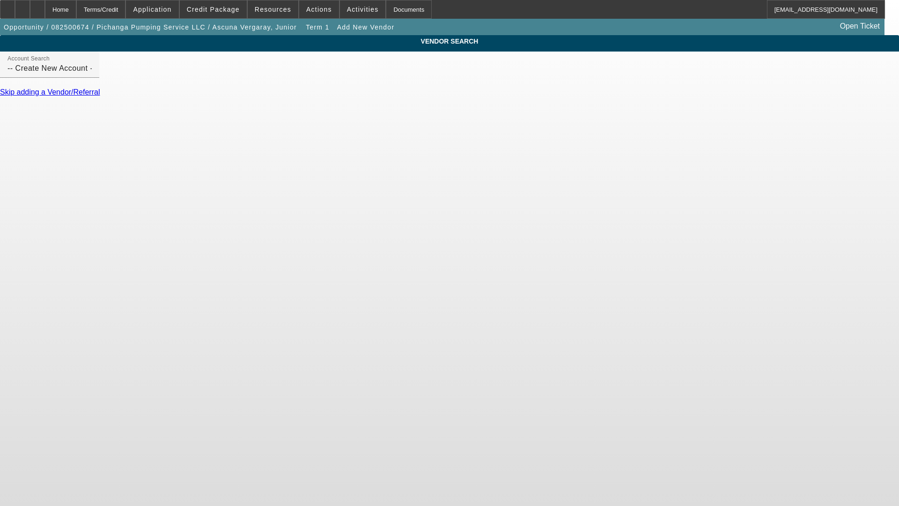
click at [729, 361] on body "Home Terms/Credit Application Credit Package Resources Actions Activities Docum…" at bounding box center [449, 253] width 899 height 506
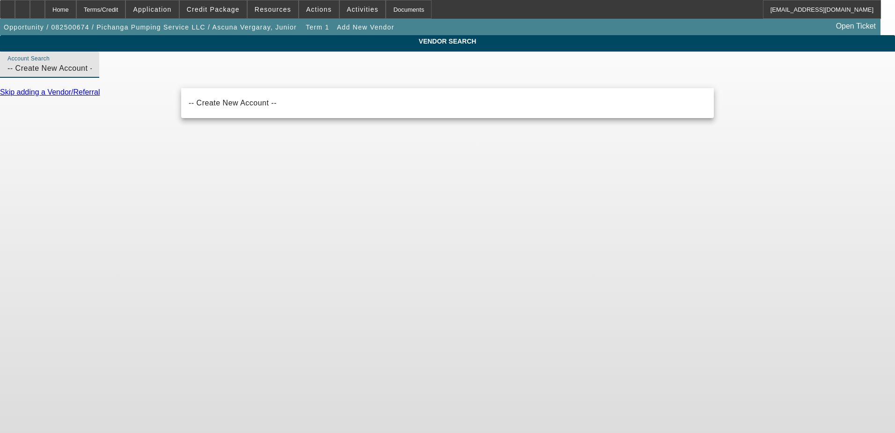
click at [92, 74] on input "-- Create New Account --" at bounding box center [49, 68] width 84 height 11
drag, startPoint x: 261, startPoint y: 81, endPoint x: 167, endPoint y: 81, distance: 94.6
click at [167, 81] on div "VENDOR SEARCH Account Search -- Create New Account -- Skip adding a Vendor/Refe…" at bounding box center [447, 70] width 895 height 70
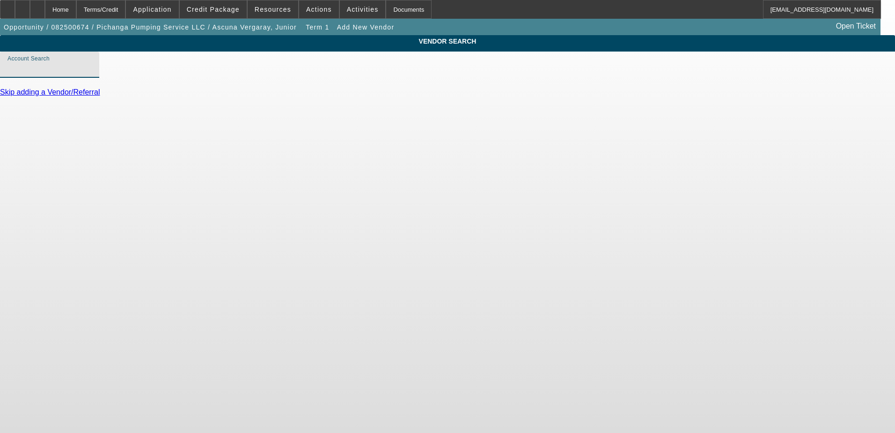
click at [92, 74] on input "Account Search" at bounding box center [49, 68] width 84 height 11
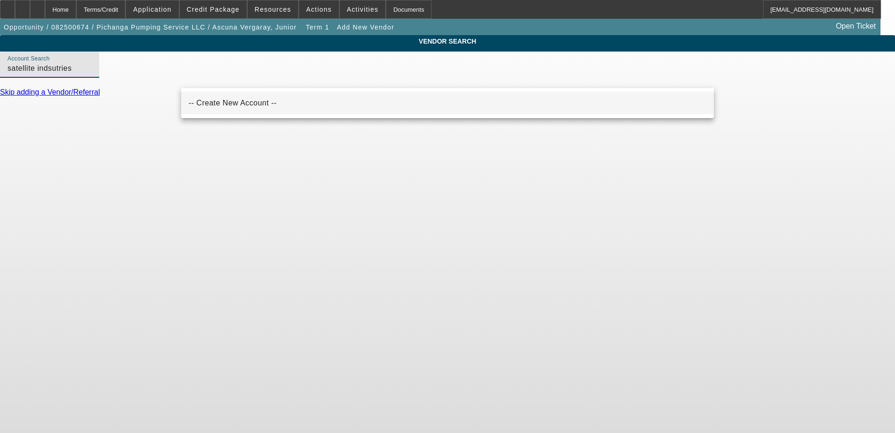
click at [218, 105] on span "-- Create New Account --" at bounding box center [233, 103] width 88 height 8
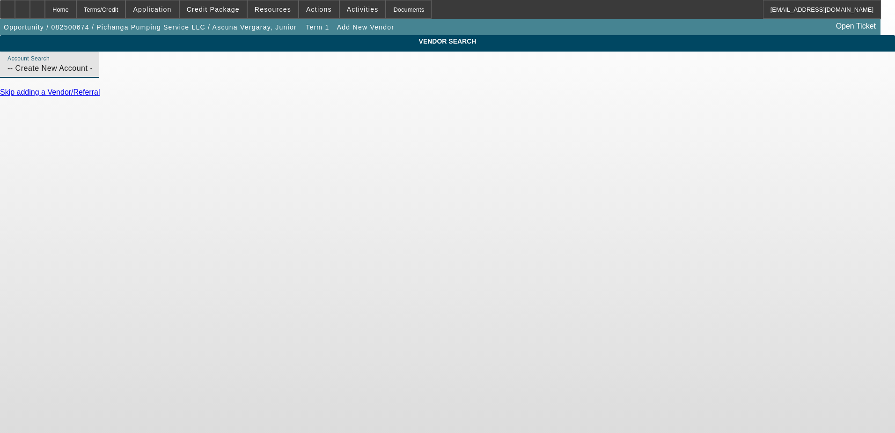
drag, startPoint x: 264, startPoint y: 80, endPoint x: 191, endPoint y: 78, distance: 73.1
click at [92, 74] on input "-- Create New Account --" at bounding box center [49, 68] width 84 height 11
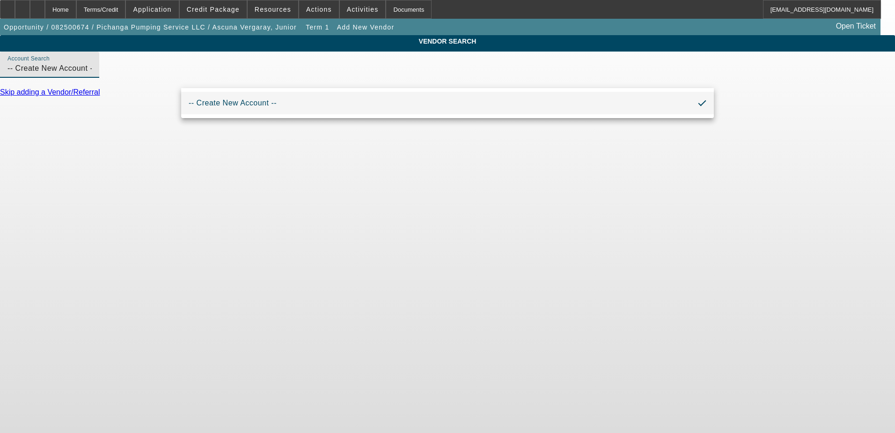
type input "-"
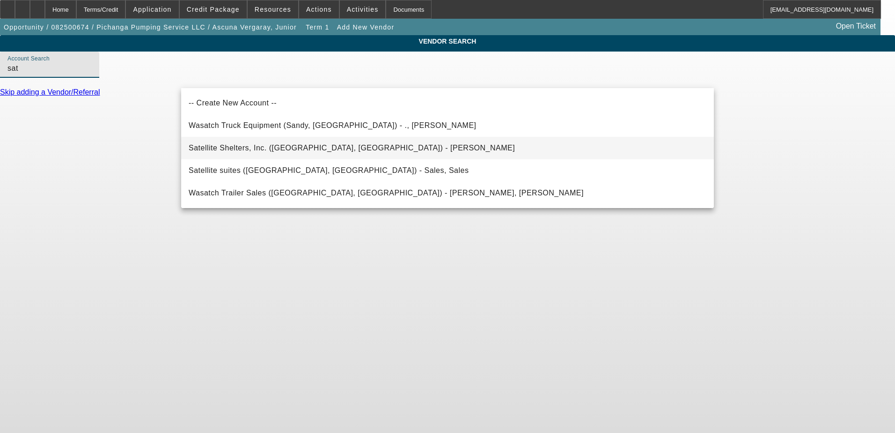
click at [259, 145] on span "Satellite Shelters, Inc. (Minneapolis, MN) - Peterson, Christopher" at bounding box center [352, 148] width 326 height 8
type input "Satellite Shelters, Inc. (Minneapolis, MN) - Peterson, Christopher"
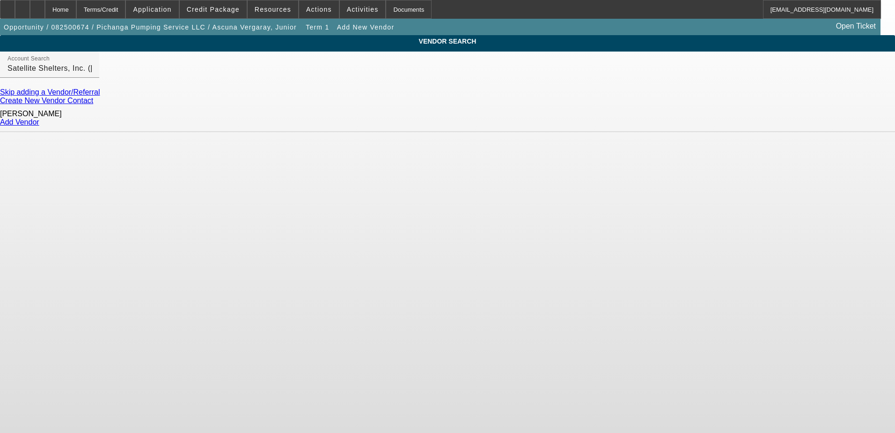
click at [237, 118] on div "Peterson, Christopher" at bounding box center [447, 114] width 895 height 8
click at [39, 119] on link "Add Vendor" at bounding box center [19, 122] width 39 height 8
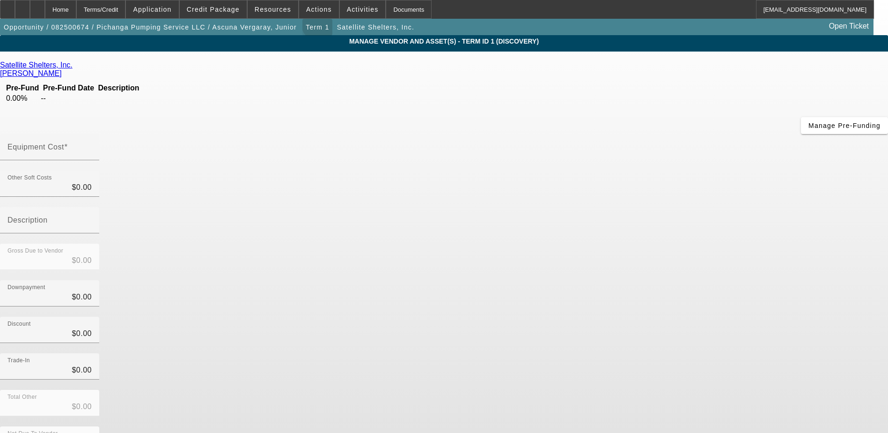
click at [306, 25] on span "Term 1" at bounding box center [317, 26] width 23 height 7
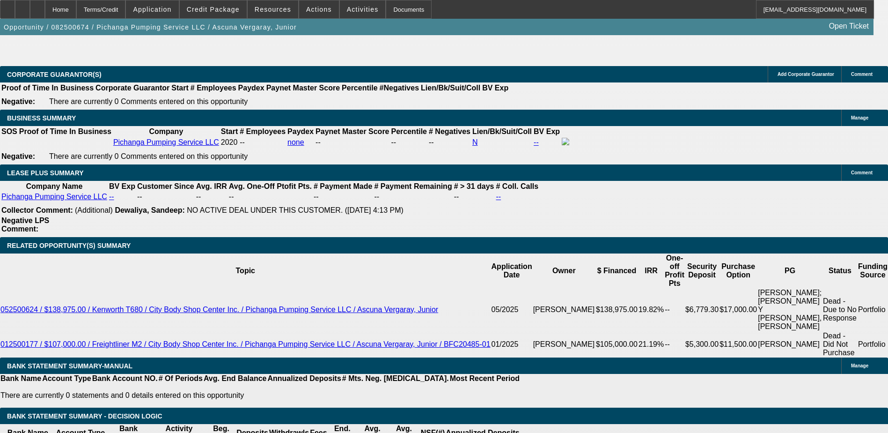
scroll to position [1524, 0]
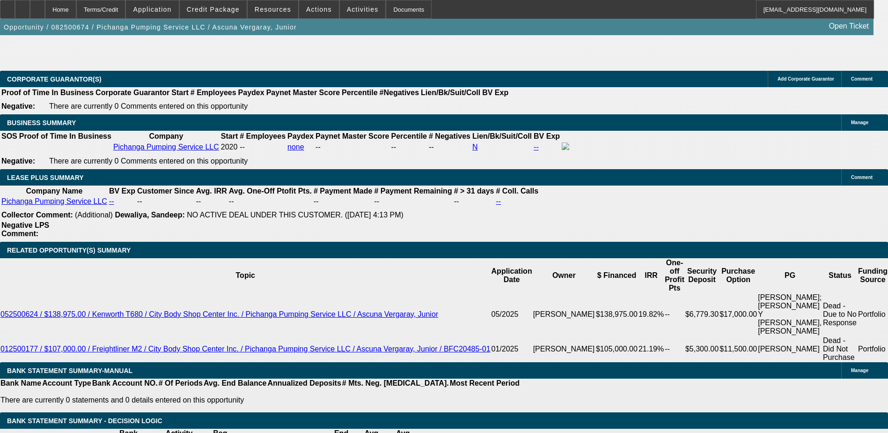
select select "0"
select select "2"
select select "0.1"
select select "4"
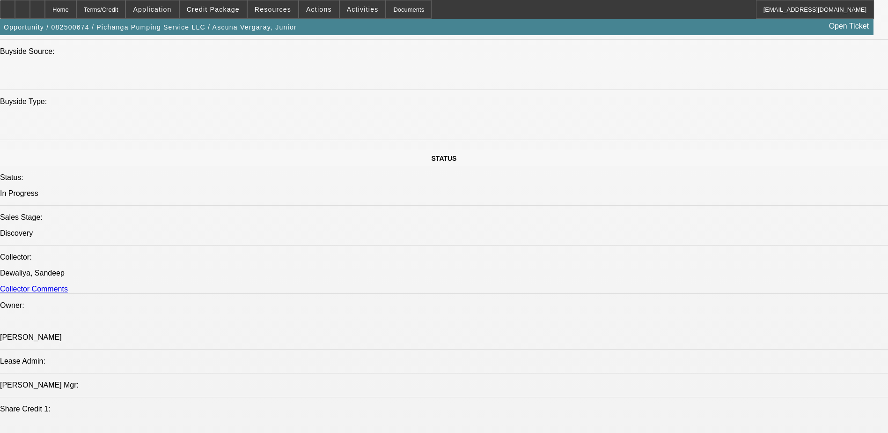
scroll to position [1030, 0]
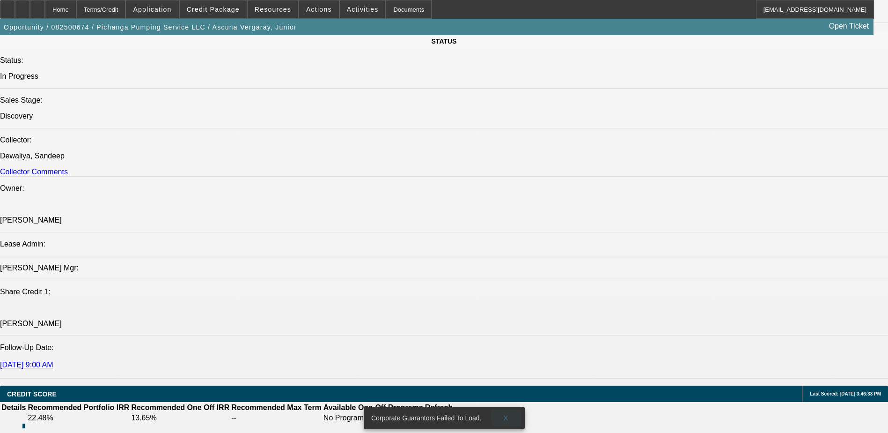
drag, startPoint x: 508, startPoint y: 407, endPoint x: 422, endPoint y: 315, distance: 126.6
click at [508, 414] on span "X" at bounding box center [505, 417] width 5 height 7
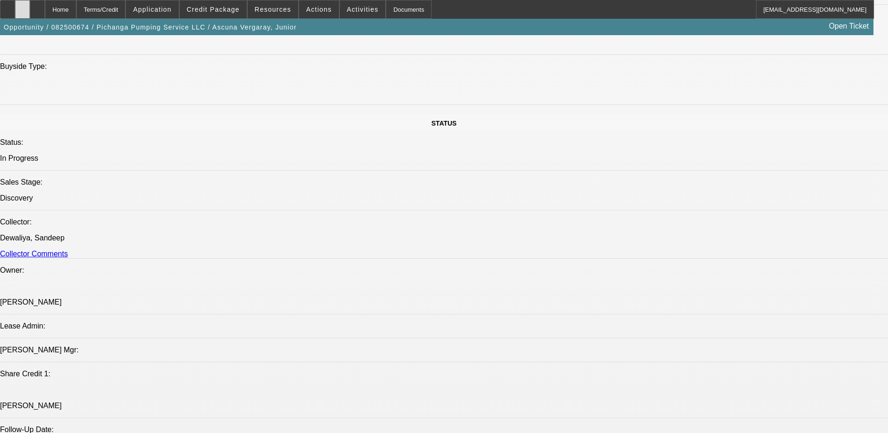
scroll to position [962, 0]
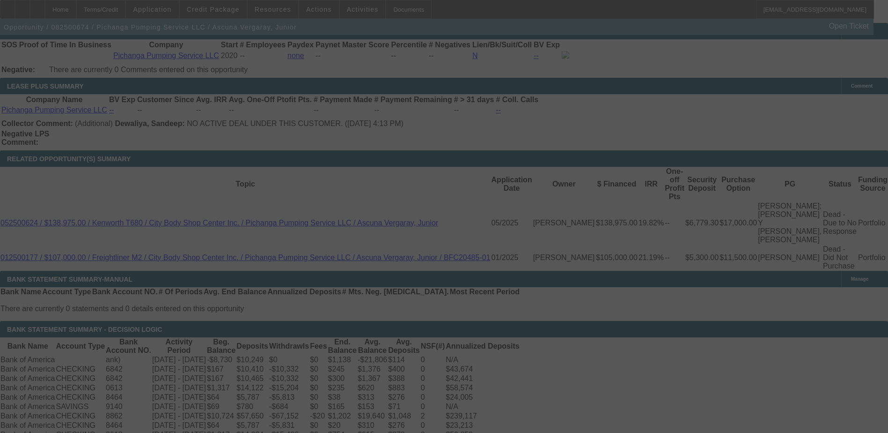
scroll to position [1469, 0]
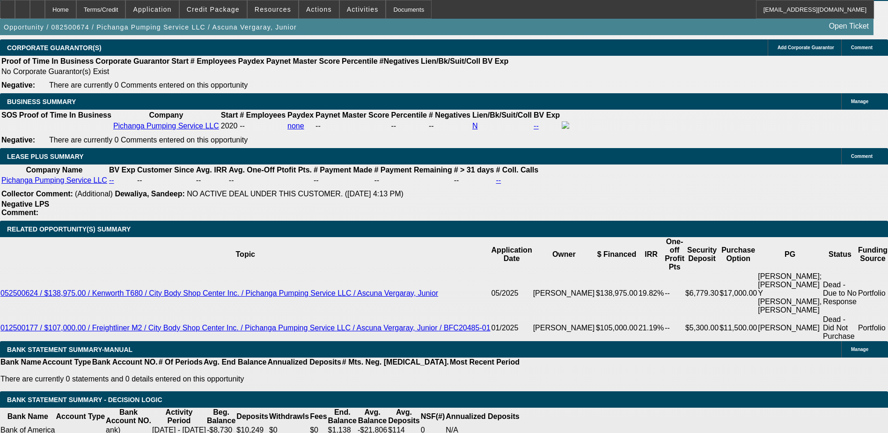
select select "0"
select select "2"
select select "0.1"
select select "1"
select select "2"
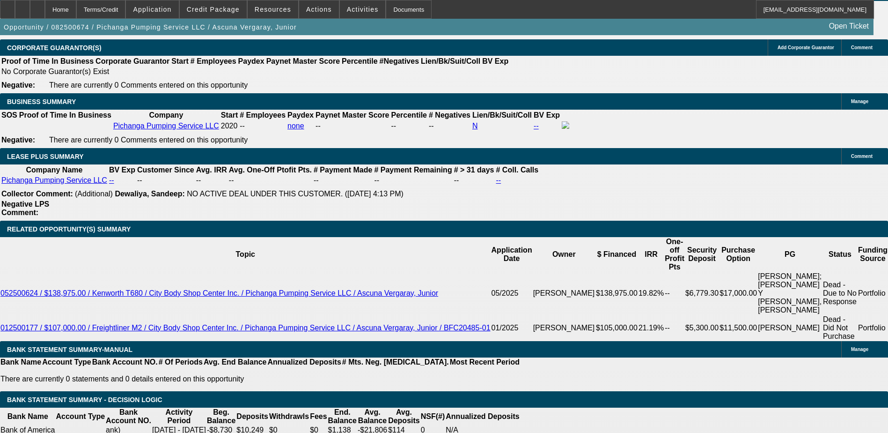
select select "4"
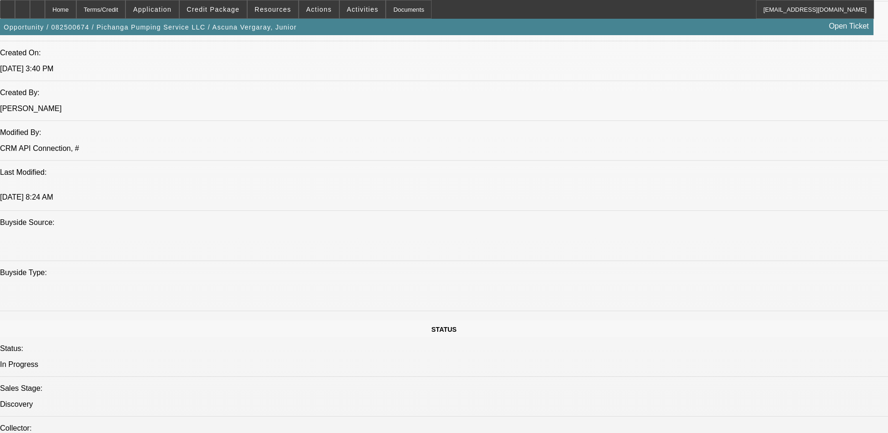
scroll to position [890, 0]
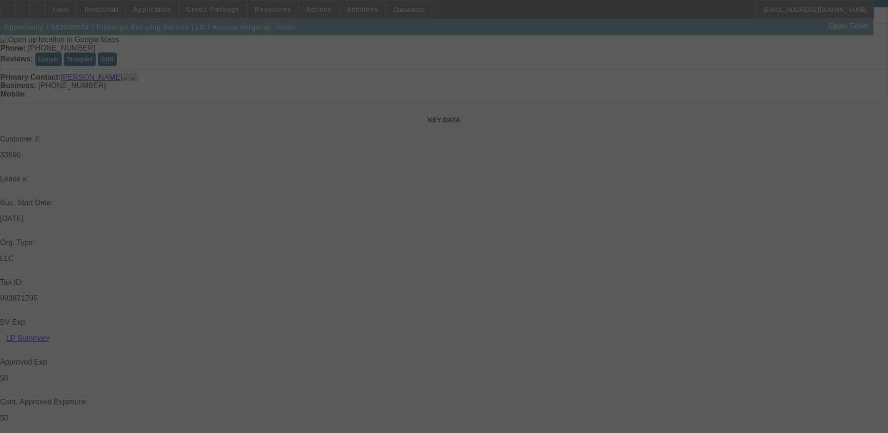
scroll to position [47, 0]
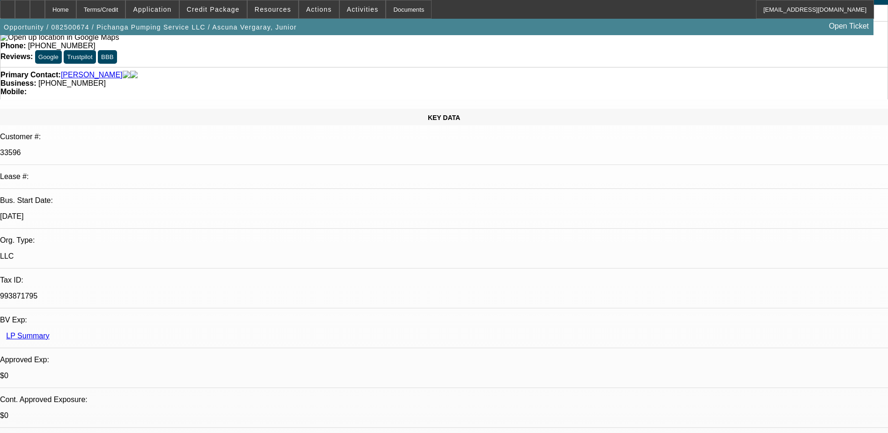
select select "0"
select select "2"
select select "0.1"
select select "1"
select select "2"
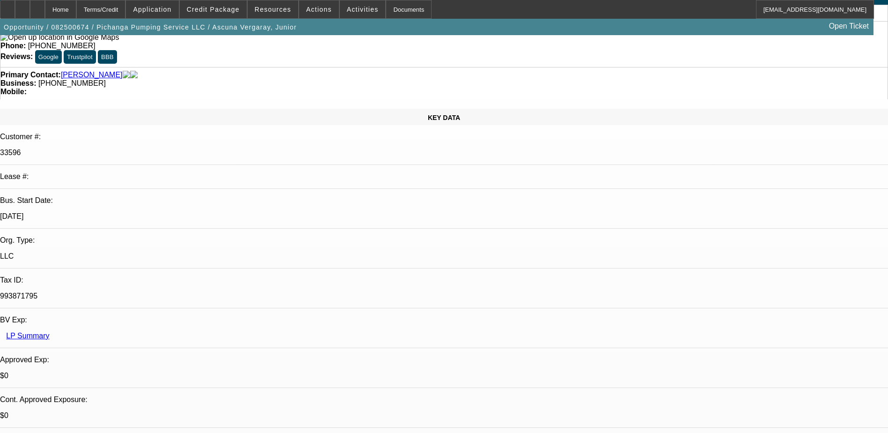
select select "4"
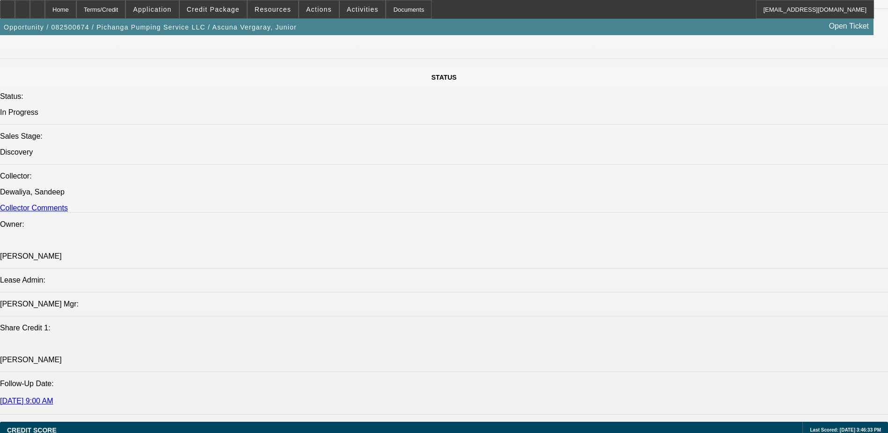
scroll to position [984, 0]
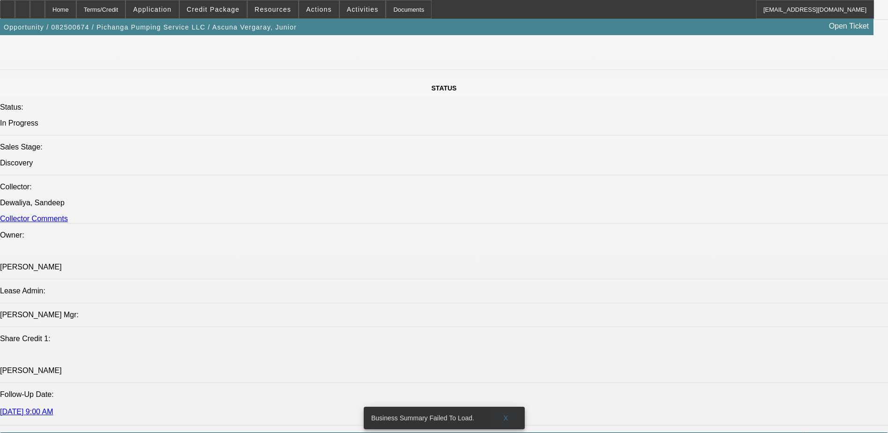
click at [509, 409] on span at bounding box center [506, 418] width 30 height 22
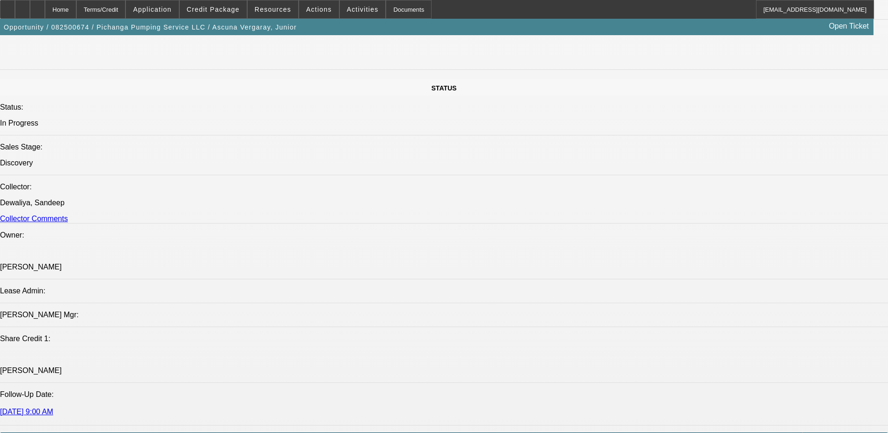
drag, startPoint x: 699, startPoint y: 111, endPoint x: 675, endPoint y: 85, distance: 35.8
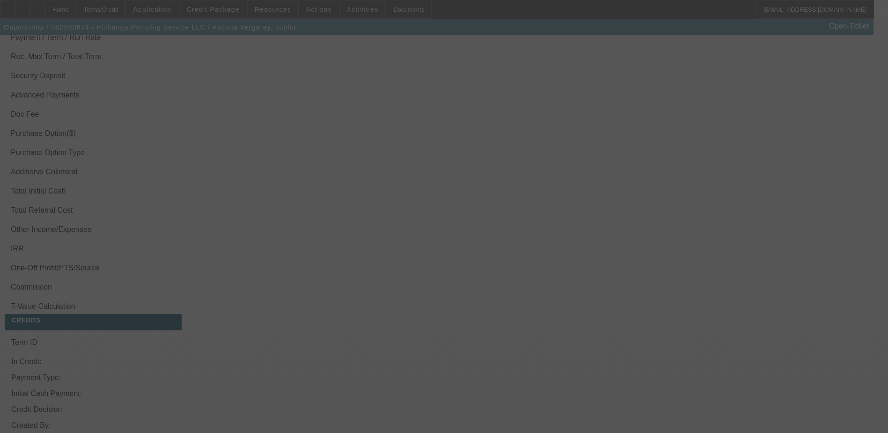
scroll to position [984, 0]
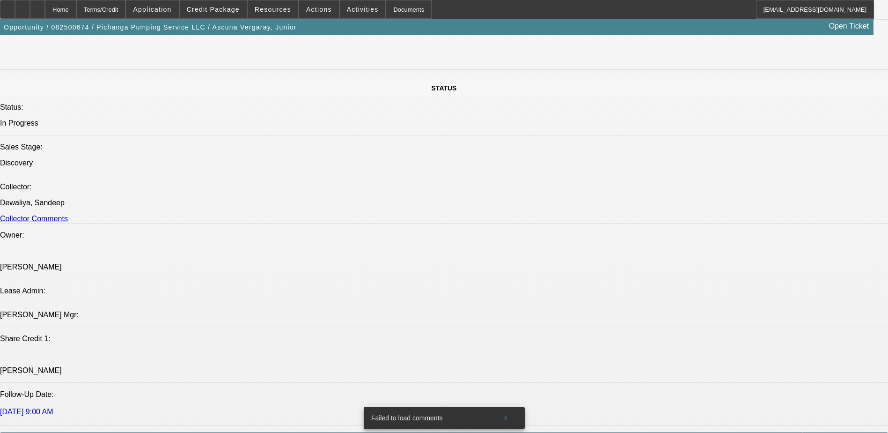
select select "0"
select select "2"
select select "0.1"
select select "1"
select select "2"
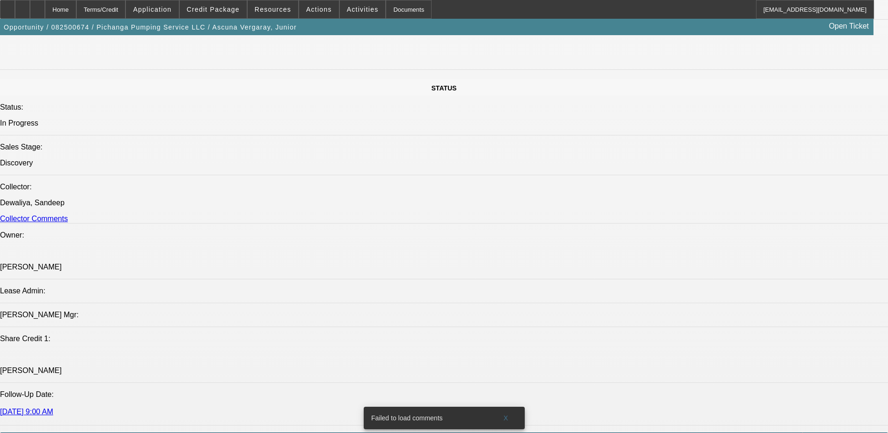
select select "4"
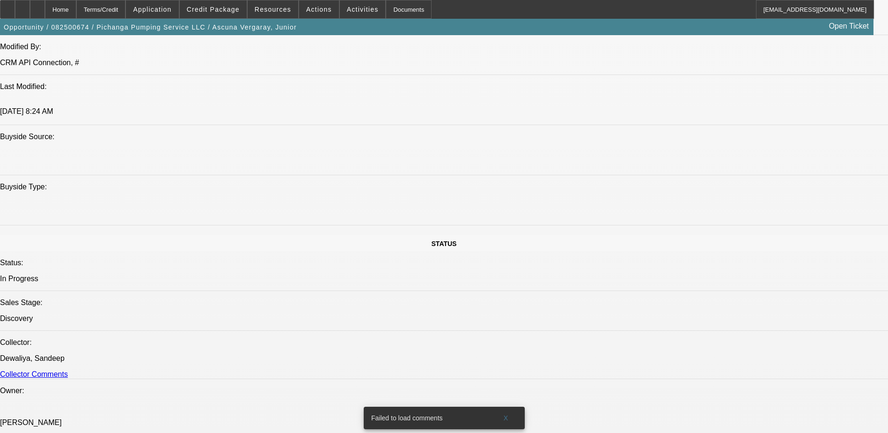
scroll to position [796, 0]
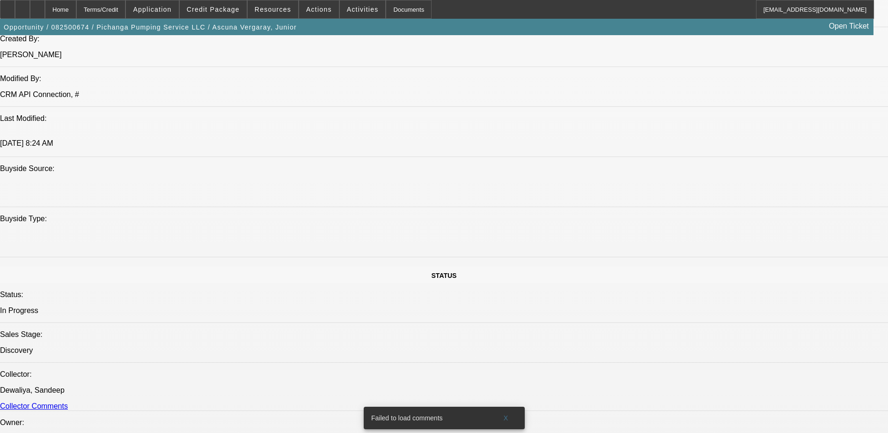
drag, startPoint x: 546, startPoint y: 86, endPoint x: 538, endPoint y: 23, distance: 62.9
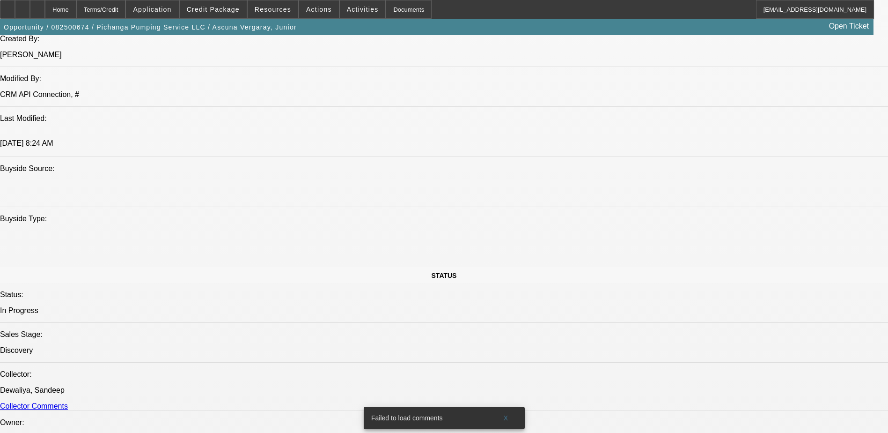
click at [538, 23] on div "Opportunity / 082500674 / Pichanga Pumping Service LLC / Ascuna Vergaray, Junio…" at bounding box center [437, 27] width 874 height 16
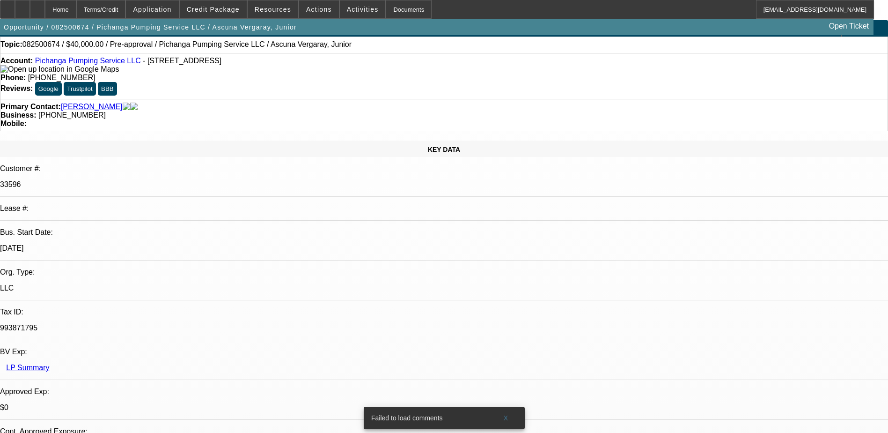
scroll to position [0, 0]
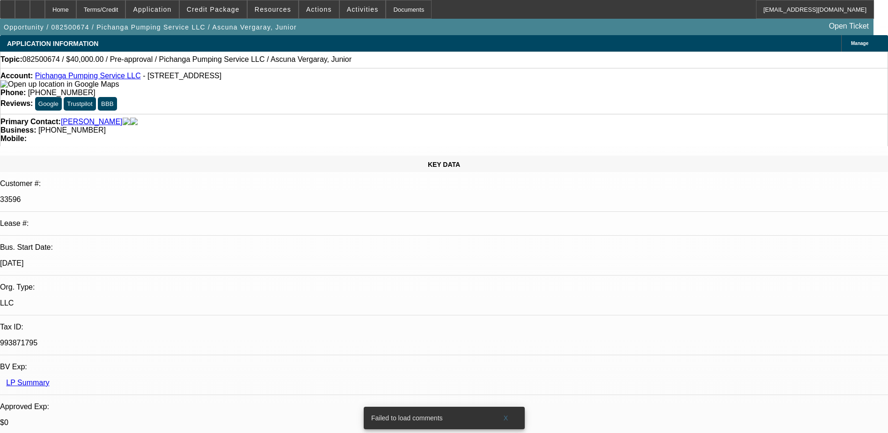
drag, startPoint x: 630, startPoint y: 102, endPoint x: 707, endPoint y: 106, distance: 76.5
click at [501, 411] on span at bounding box center [506, 418] width 30 height 22
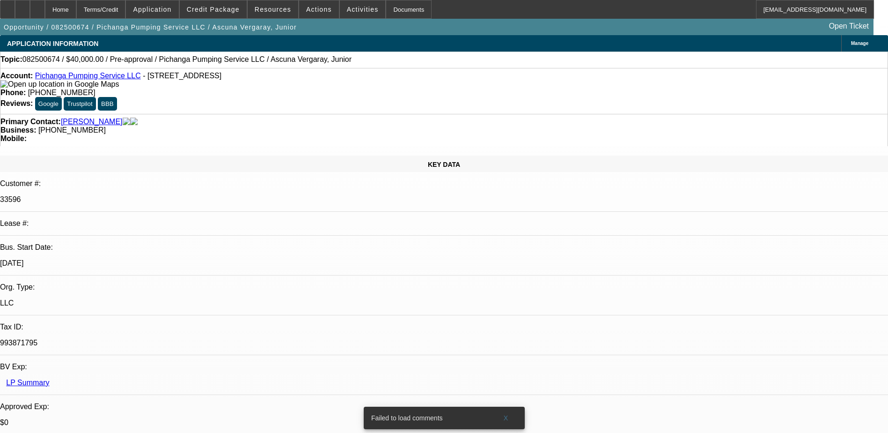
select select "0"
select select "2"
select select "0.1"
select select "4"
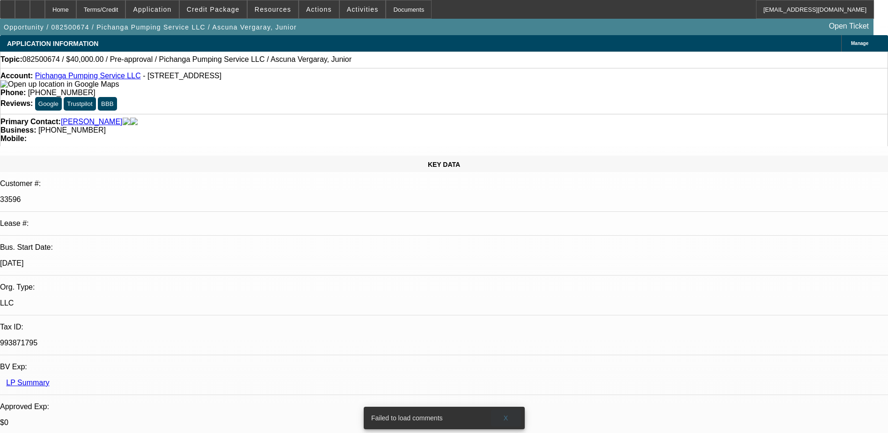
click at [507, 414] on span "X" at bounding box center [505, 417] width 5 height 7
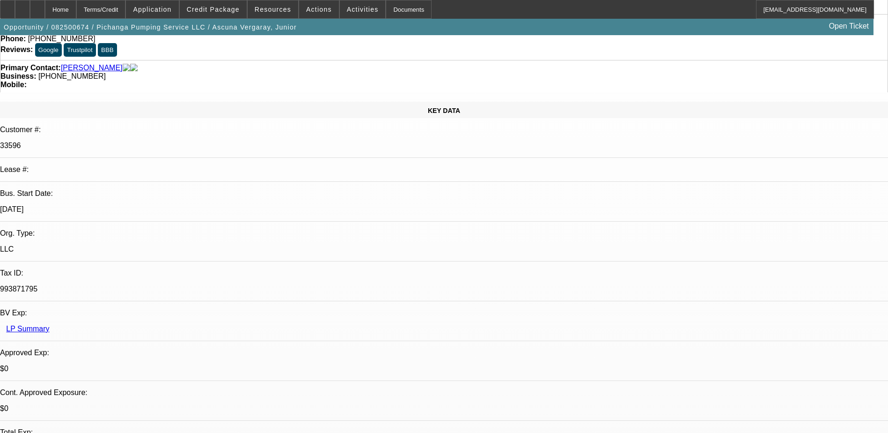
scroll to position [281, 0]
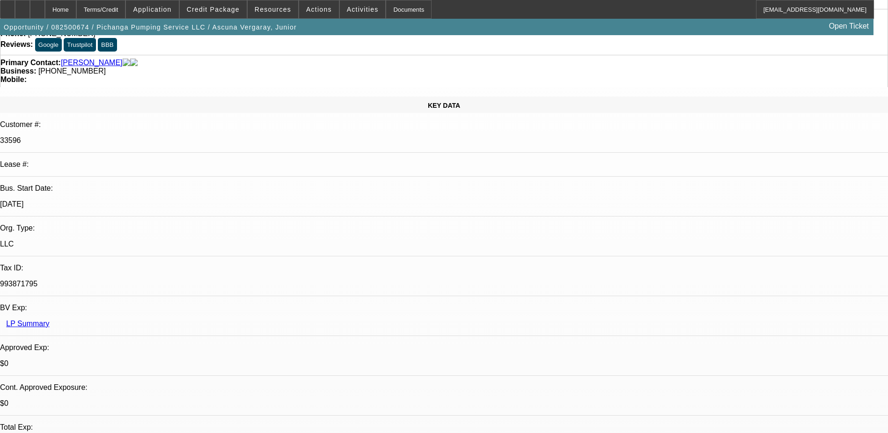
scroll to position [187, 0]
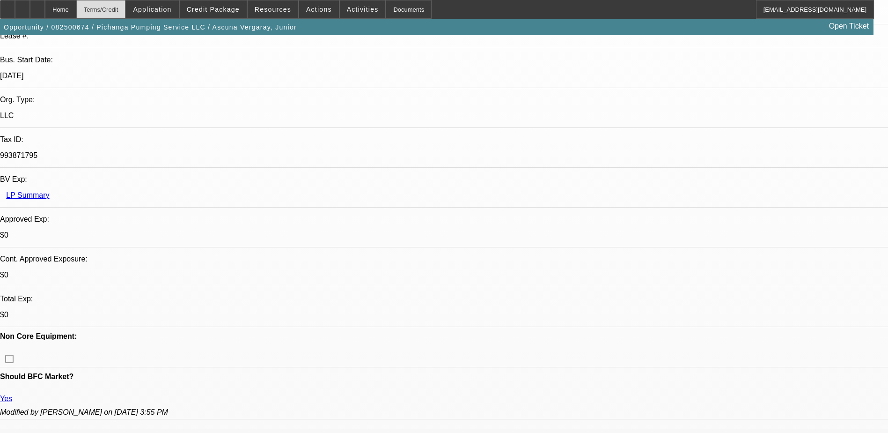
click at [119, 10] on div "Terms/Credit" at bounding box center [101, 9] width 50 height 19
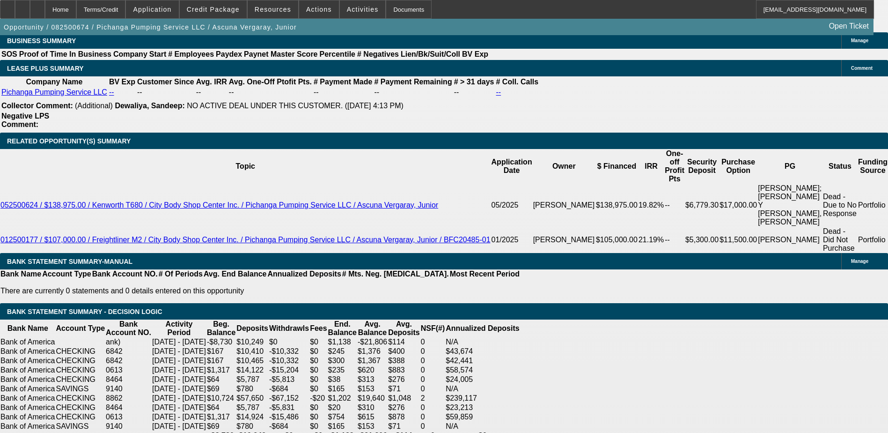
scroll to position [1534, 0]
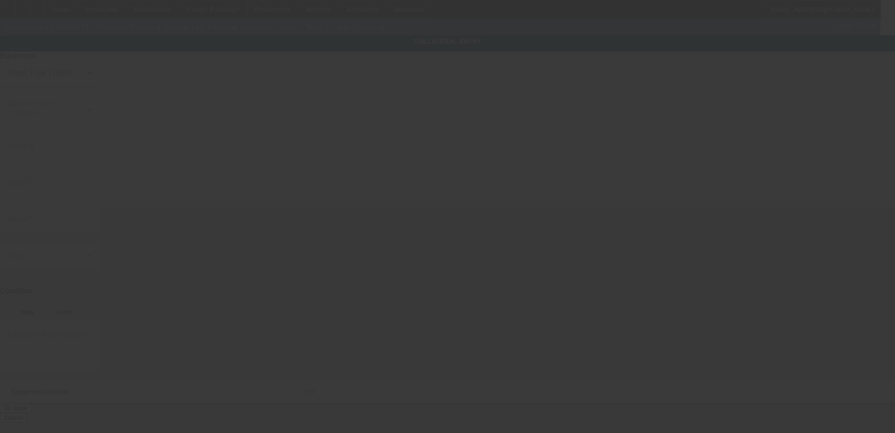
type input "[STREET_ADDRESS]"
type input "Mountain View"
type input "94043"
type input "Santa [PERSON_NAME]"
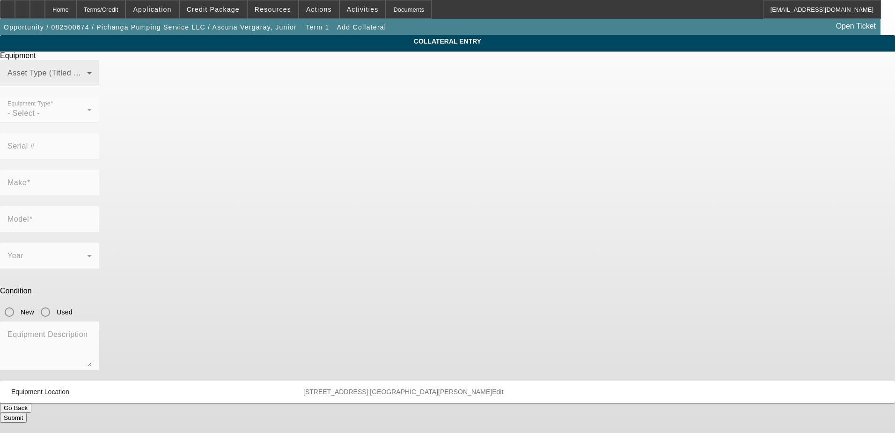
click at [122, 77] on mat-label "Asset Type (Titled or Non-Titled)" at bounding box center [64, 73] width 115 height 8
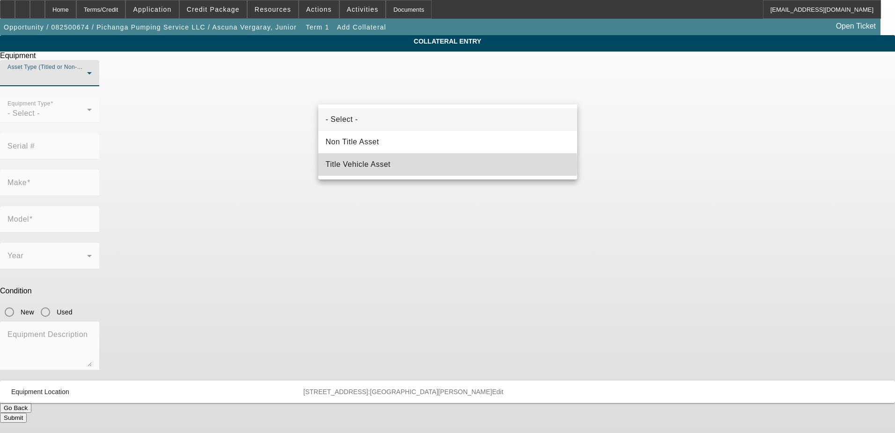
click at [415, 165] on mat-option "Title Vehicle Asset" at bounding box center [447, 164] width 259 height 22
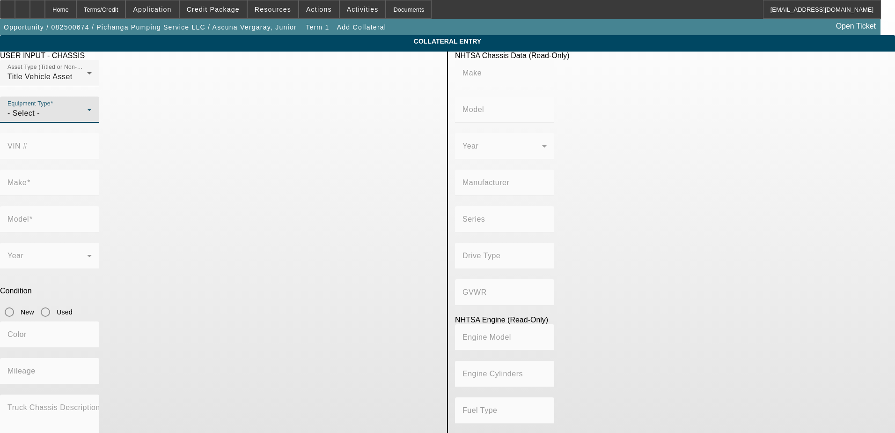
click at [87, 119] on div "- Select -" at bounding box center [47, 113] width 80 height 11
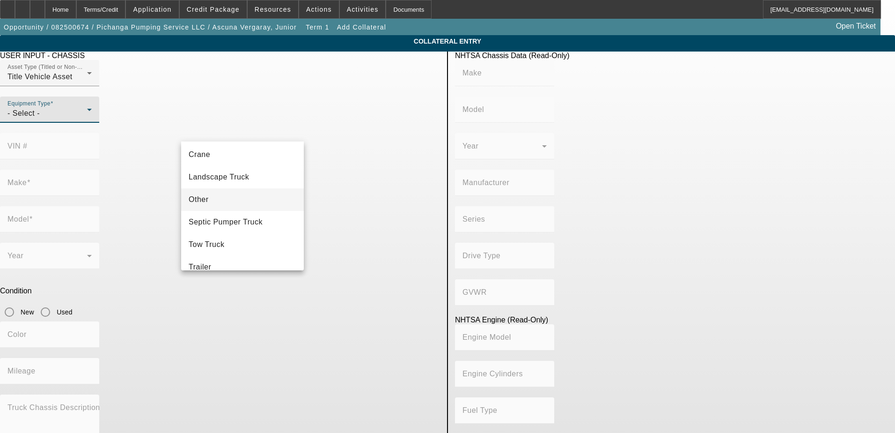
scroll to position [104, 0]
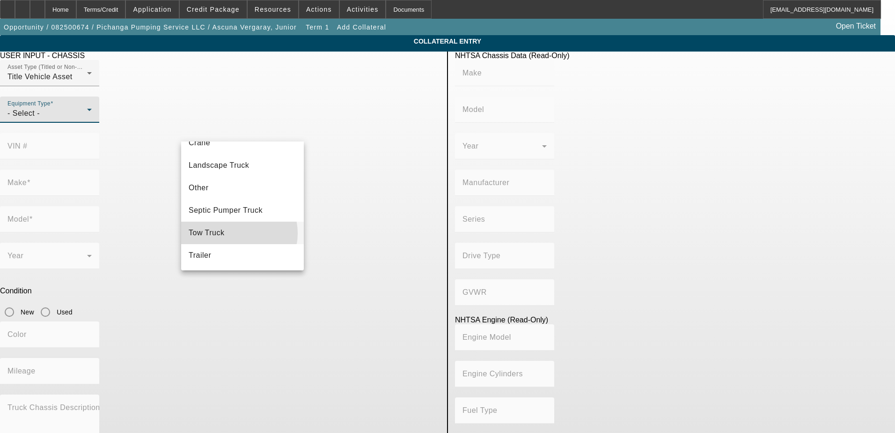
click at [235, 233] on mat-option "Tow Truck" at bounding box center [242, 233] width 123 height 22
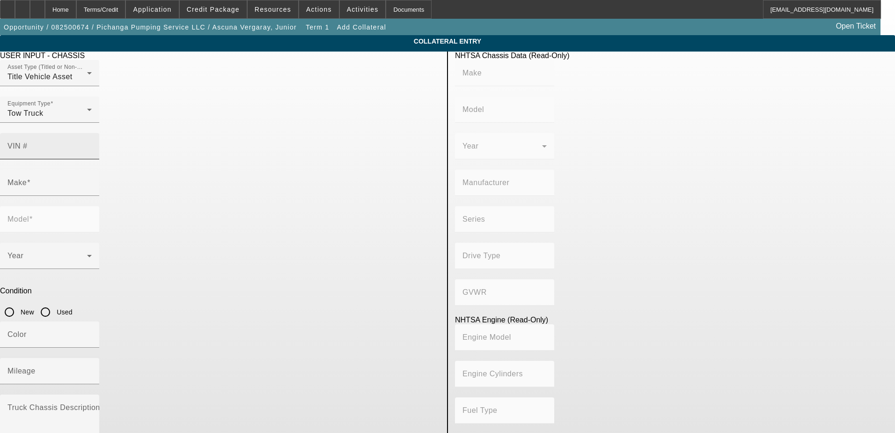
click at [92, 133] on div "VIN #" at bounding box center [49, 146] width 84 height 26
type input "[US_VEHICLE_IDENTIFICATION_NUMBER]"
click at [92, 181] on input "Make" at bounding box center [49, 186] width 84 height 11
type input "FORD"
type input "F-350"
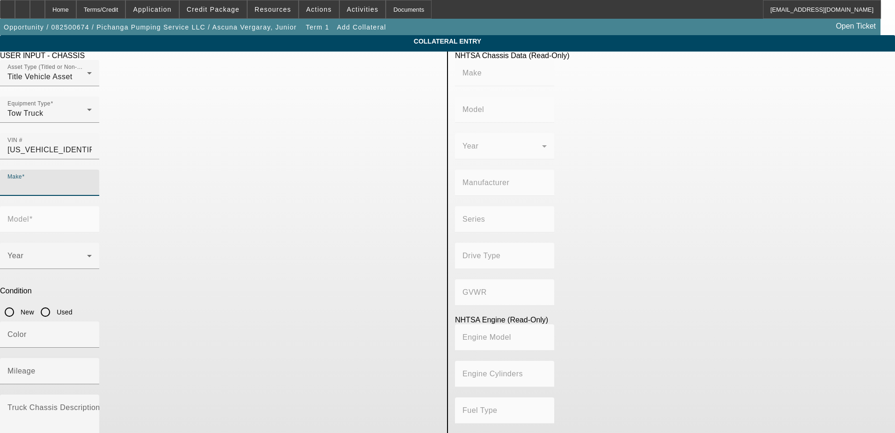
type input "FORD MOTOR COMPANY"
type input "4x2"
type input "Class 3: 10,001 - 14,000 lb (4,536 - 6,350 kg)"
type input "8"
type input "Diesel"
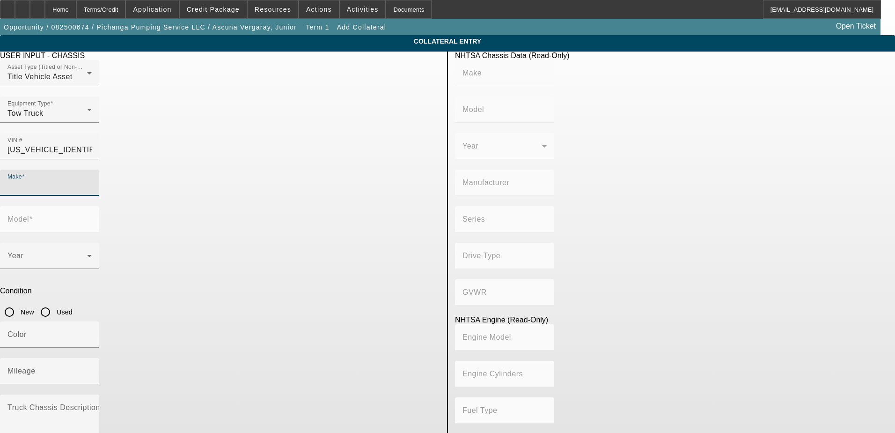
type input "445.47333189154"
type input "7.3"
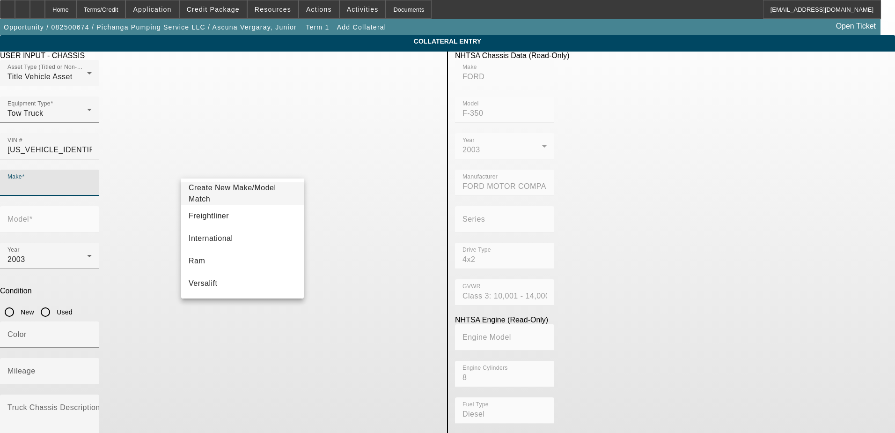
type input "FORD"
type input "F-350"
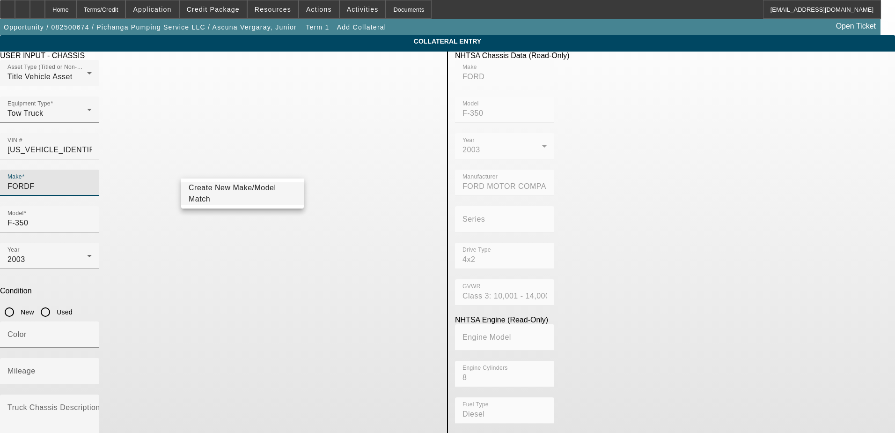
type input "FORD"
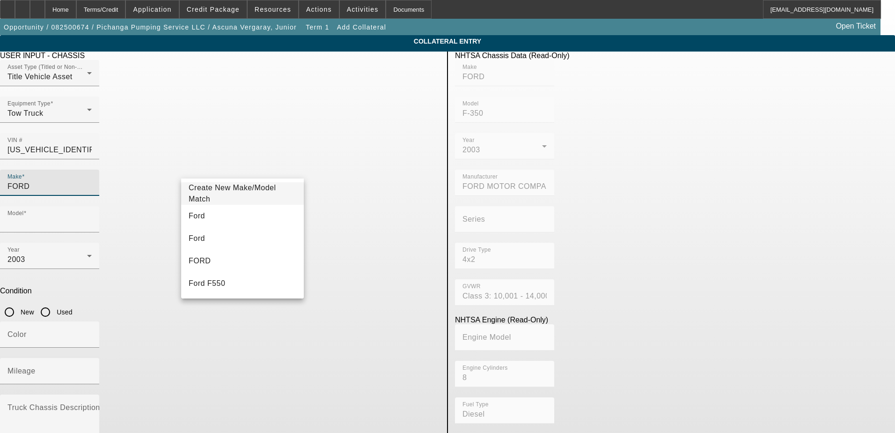
click at [91, 144] on app-asset-collateral-manage "COLLATERAL ENTRY USER INPUT - CHASSIS Asset Type (Titled or Non-Titled) Title V…" at bounding box center [447, 294] width 895 height 519
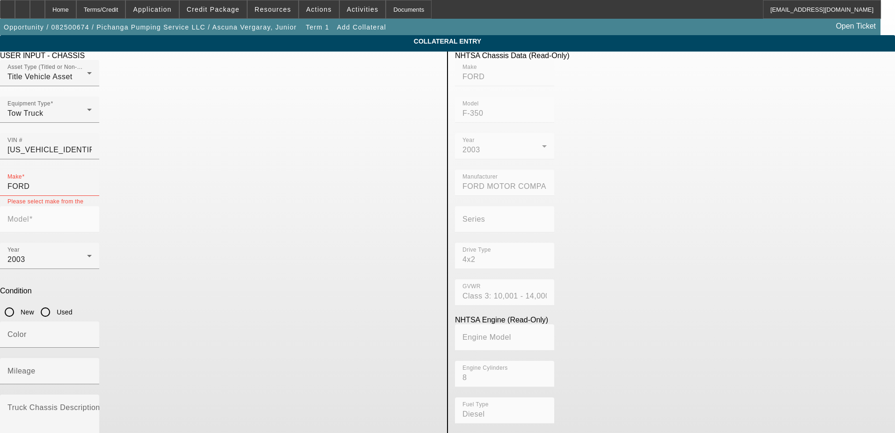
click at [29, 215] on mat-label "Model" at bounding box center [18, 219] width 22 height 8
click at [92, 181] on input "FORD" at bounding box center [49, 186] width 84 height 11
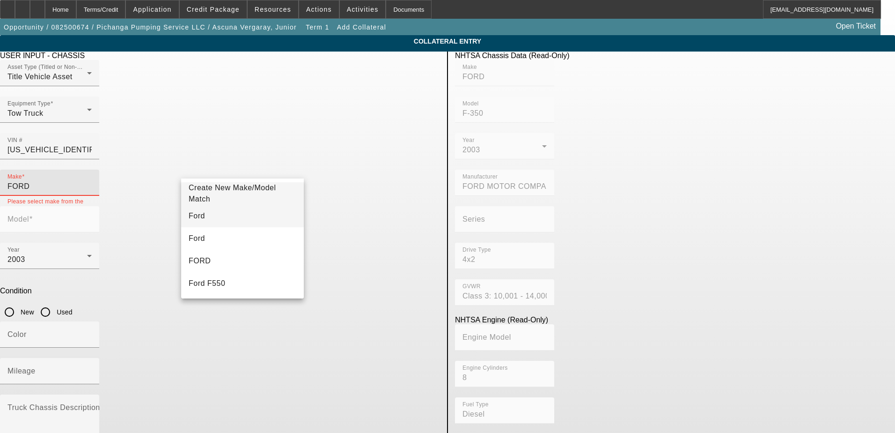
click at [233, 211] on mat-option "Ford" at bounding box center [242, 216] width 123 height 22
type input "Ford"
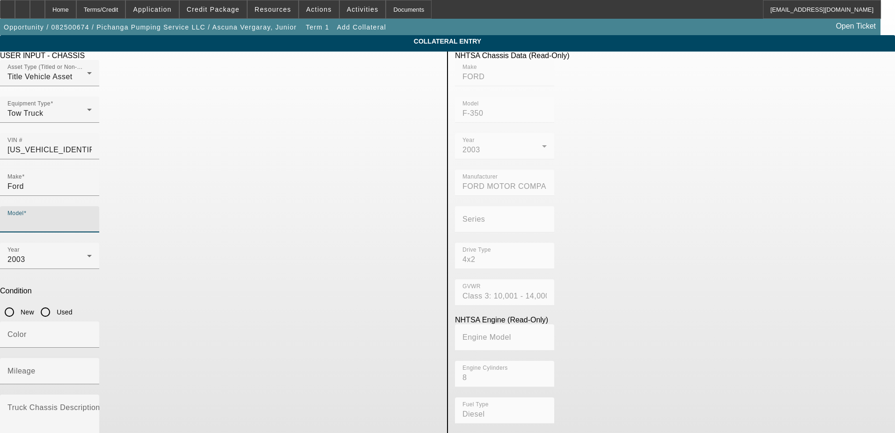
click at [92, 217] on input "Model" at bounding box center [49, 222] width 84 height 11
type input "2"
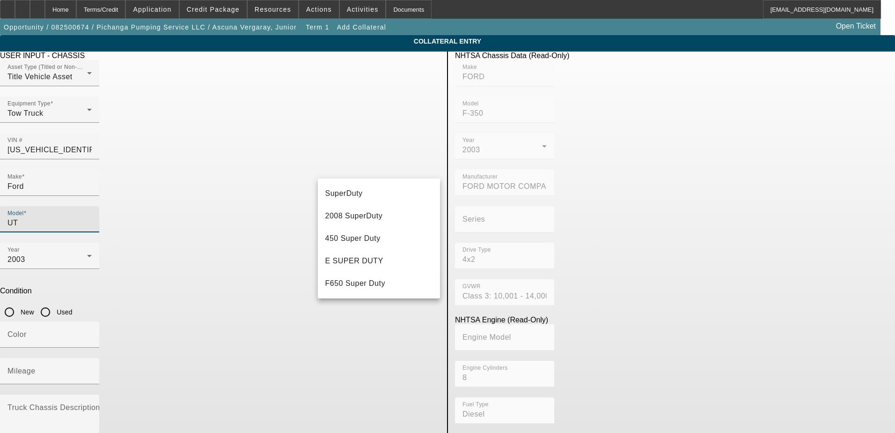
scroll to position [0, 0]
type input "U"
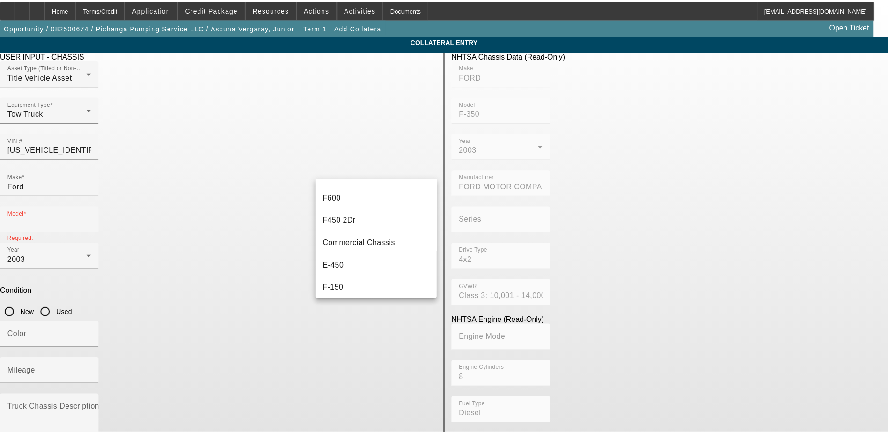
scroll to position [281, 0]
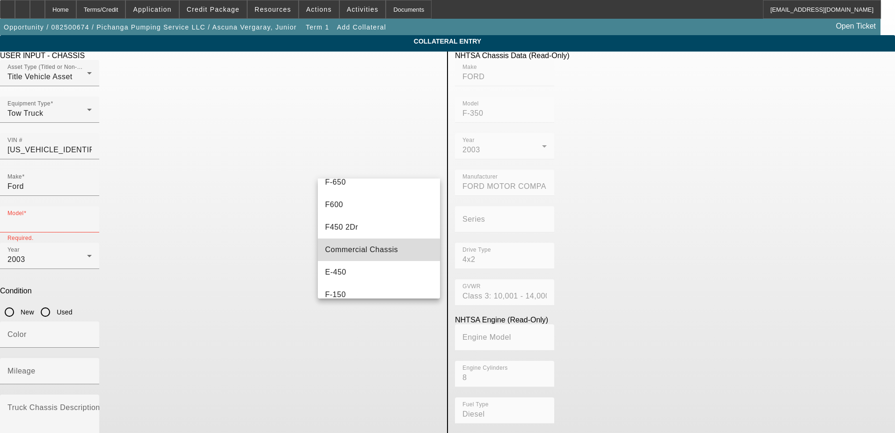
click at [379, 252] on span "Commercial Chassis" at bounding box center [361, 249] width 73 height 8
type input "Commercial Chassis"
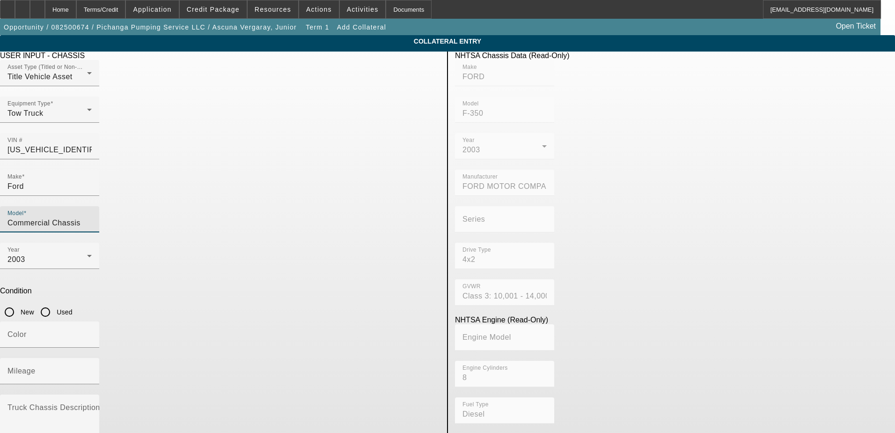
click at [55, 303] on input "Used" at bounding box center [45, 312] width 19 height 19
radio input "true"
click at [92, 333] on input "Color" at bounding box center [49, 338] width 84 height 11
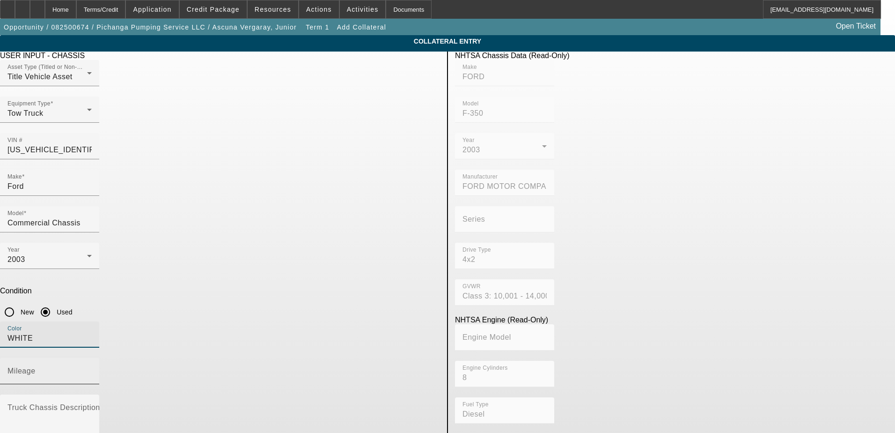
type input "WHITE"
click at [92, 369] on input "Mileage" at bounding box center [49, 374] width 84 height 11
click at [36, 367] on mat-label "Mileage" at bounding box center [21, 371] width 28 height 8
click at [92, 369] on input "Mileage" at bounding box center [49, 374] width 84 height 11
type input "143383"
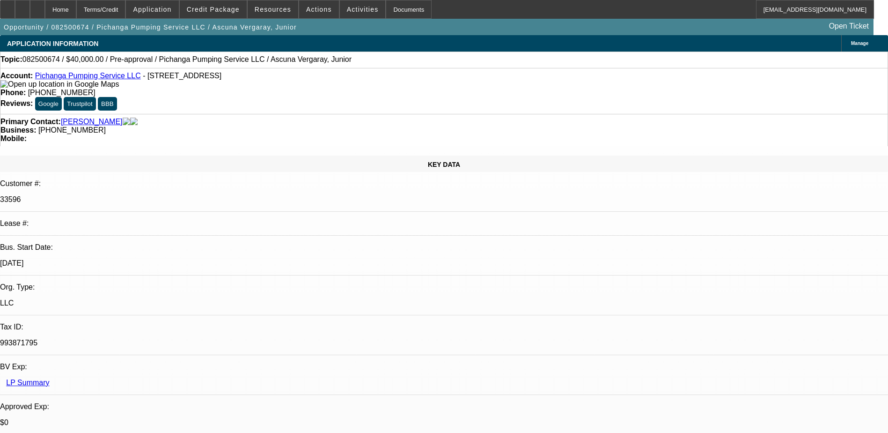
select select "0"
select select "2"
select select "0.1"
select select "4"
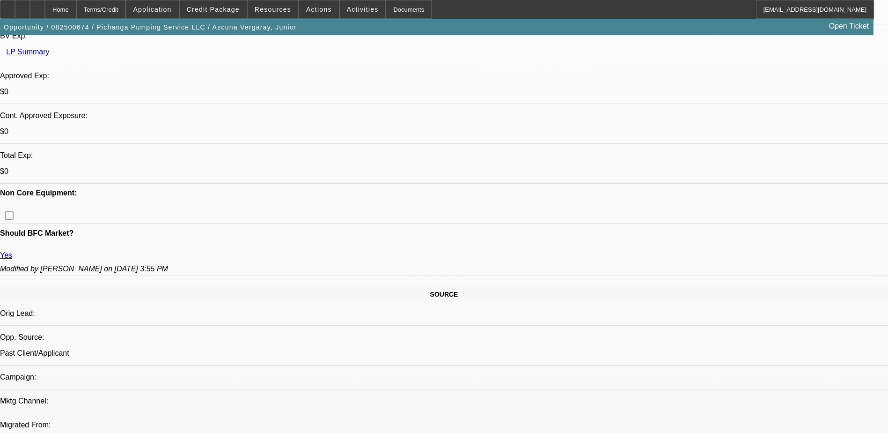
scroll to position [422, 0]
